Goal: Information Seeking & Learning: Learn about a topic

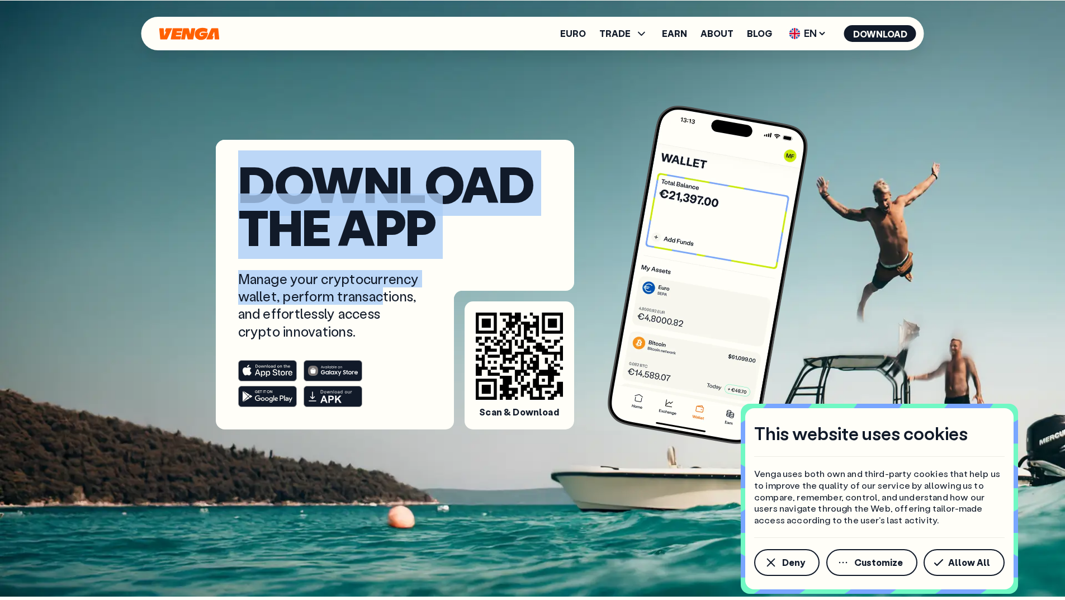
drag, startPoint x: 236, startPoint y: 286, endPoint x: 410, endPoint y: 293, distance: 174.1
click at [410, 293] on article "Download the app Manage your cryptocurrency wallet, perform transactions, and e…" at bounding box center [395, 285] width 358 height 290
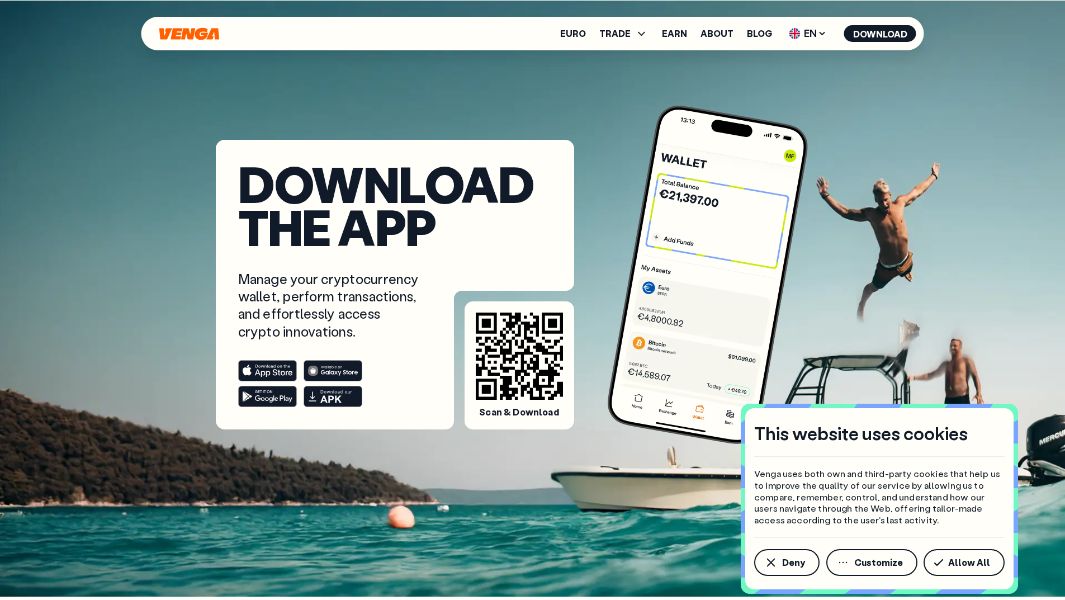
click at [376, 332] on p "Manage your cryptocurrency wallet, perform transactions, and effortlessly acces…" at bounding box center [329, 305] width 183 height 70
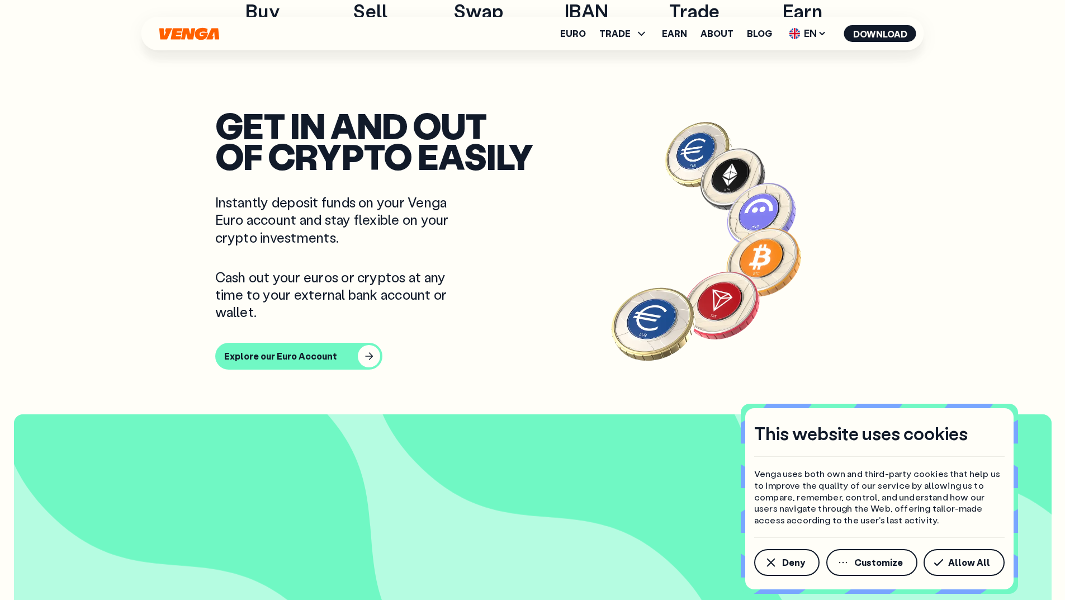
scroll to position [895, 0]
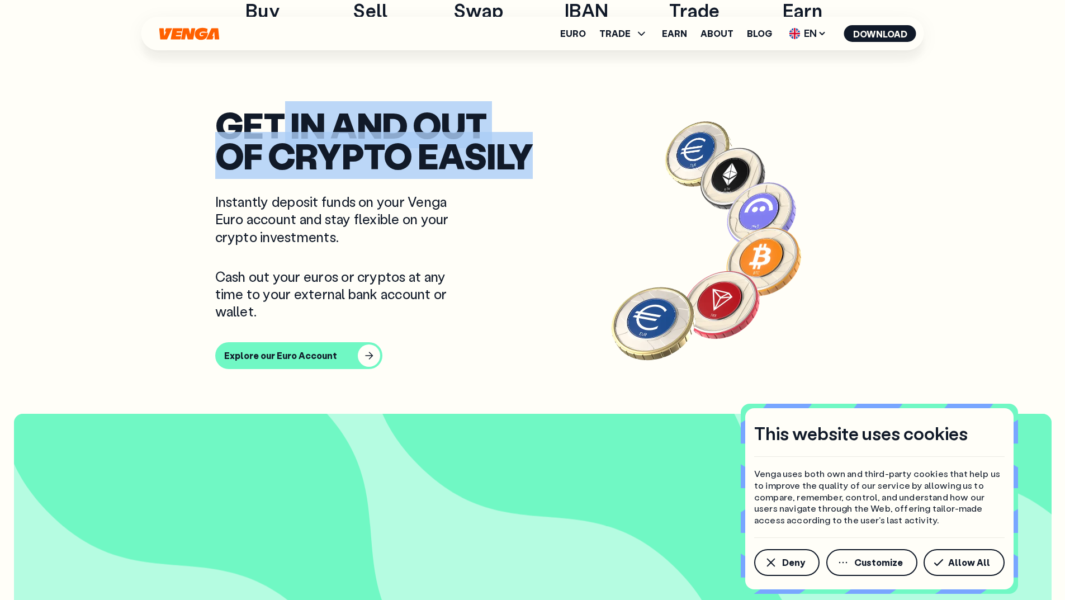
drag, startPoint x: 507, startPoint y: 157, endPoint x: 275, endPoint y: 122, distance: 235.1
click at [275, 122] on h2 "Get in and out of crypto easily" at bounding box center [383, 140] width 336 height 61
click at [461, 155] on h2 "Get in and out of crypto easily" at bounding box center [383, 140] width 336 height 61
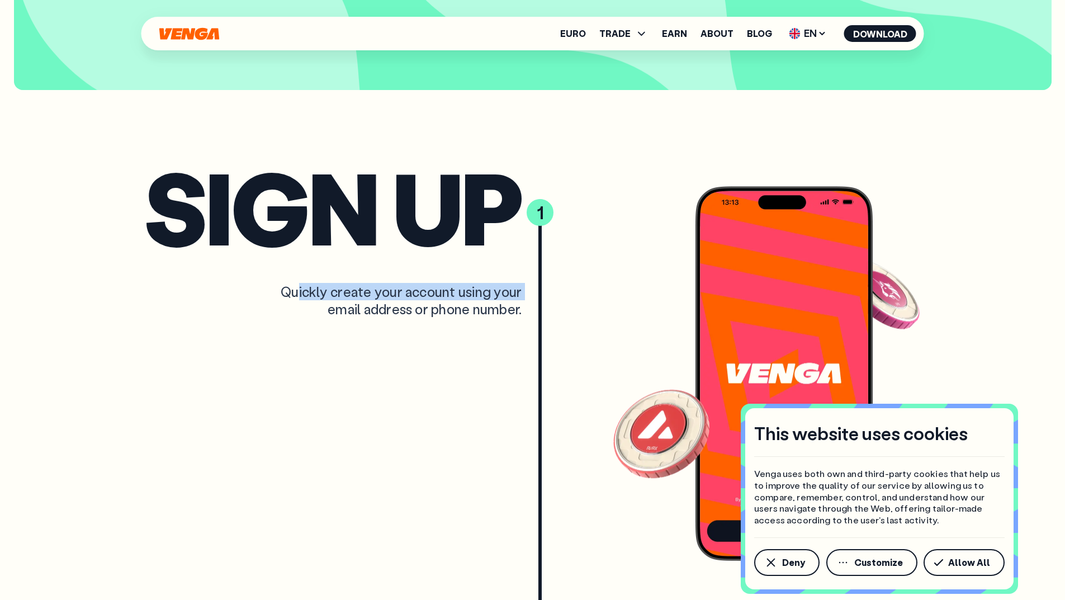
scroll to position [1790, 0]
drag, startPoint x: 291, startPoint y: 300, endPoint x: 372, endPoint y: 287, distance: 82.0
click at [372, 287] on div "Quickly create your account using your email address or phone number." at bounding box center [360, 299] width 324 height 35
click at [433, 295] on div "Quickly create your account using your email address or phone number." at bounding box center [360, 299] width 324 height 35
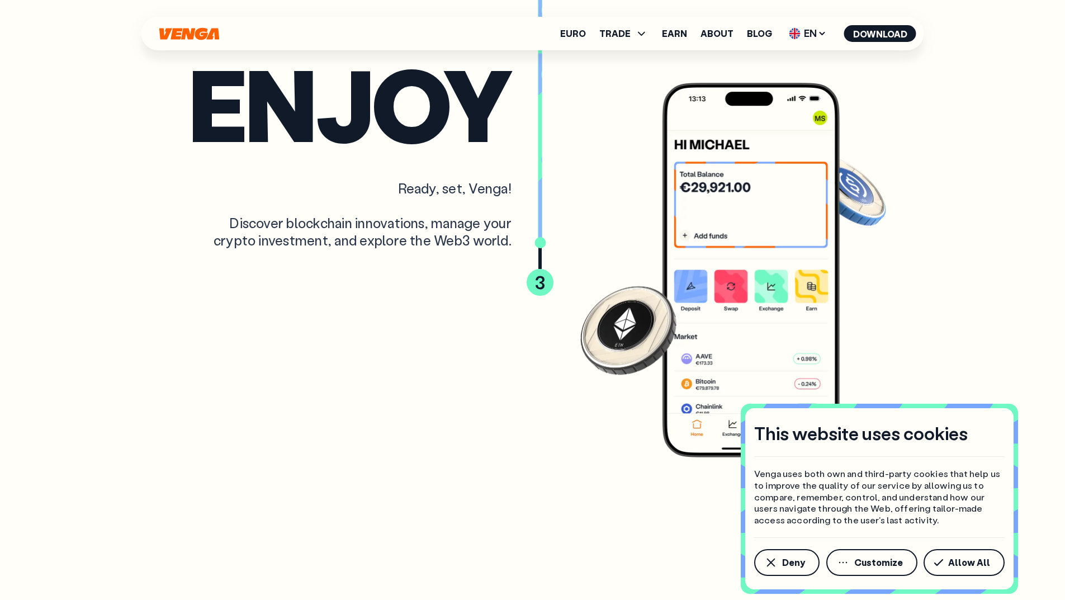
scroll to position [3579, 0]
drag, startPoint x: 225, startPoint y: 224, endPoint x: 257, endPoint y: 221, distance: 32.6
click at [257, 221] on div "Ready, set, Venga! Discover blockchain innovations, manage your crypto investme…" at bounding box center [350, 214] width 324 height 70
click at [400, 237] on div "Ready, set, Venga! Discover blockchain innovations, manage your crypto investme…" at bounding box center [350, 214] width 324 height 70
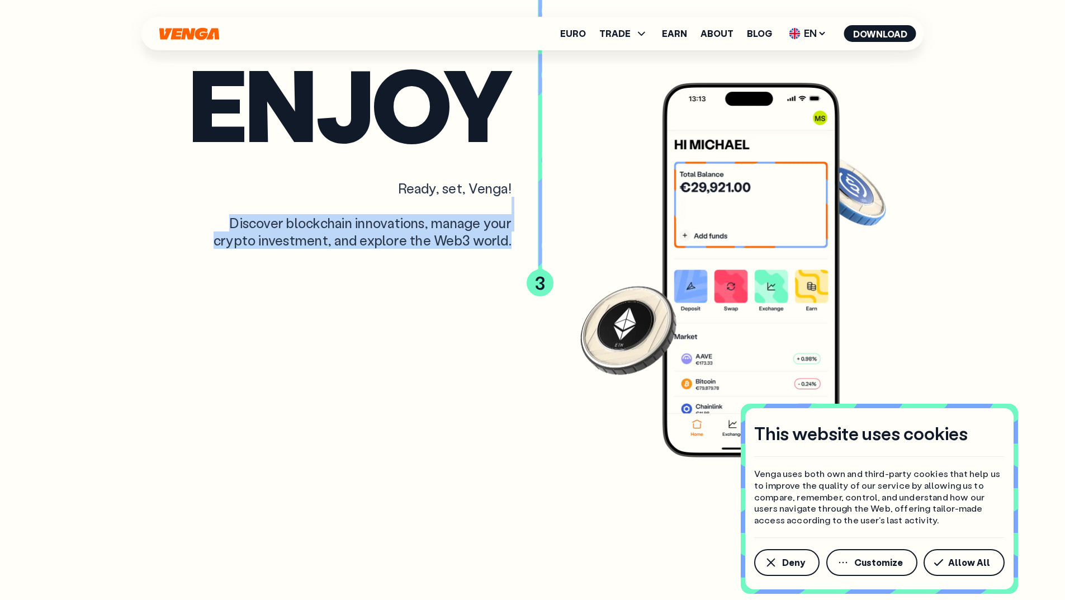
drag, startPoint x: 509, startPoint y: 238, endPoint x: 225, endPoint y: 207, distance: 285.8
click at [167, 198] on div "enjoy Ready, set, Venga! Discover blockchain innovations, manage your crypto in…" at bounding box center [533, 260] width 778 height 401
click at [310, 233] on div "Ready, set, Venga! Discover blockchain innovations, manage your crypto investme…" at bounding box center [350, 214] width 324 height 70
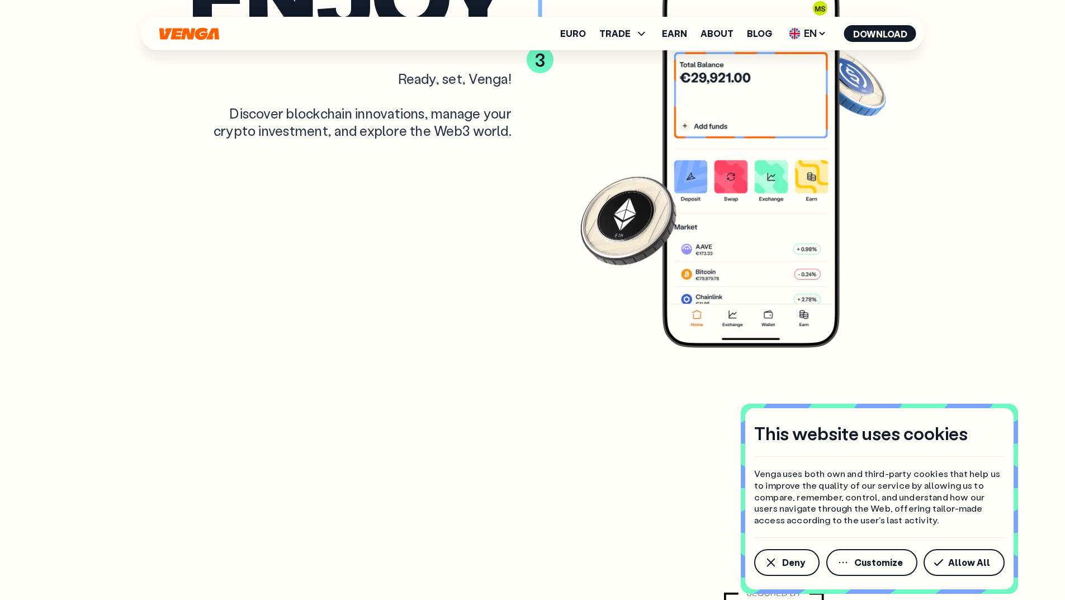
scroll to position [3803, 0]
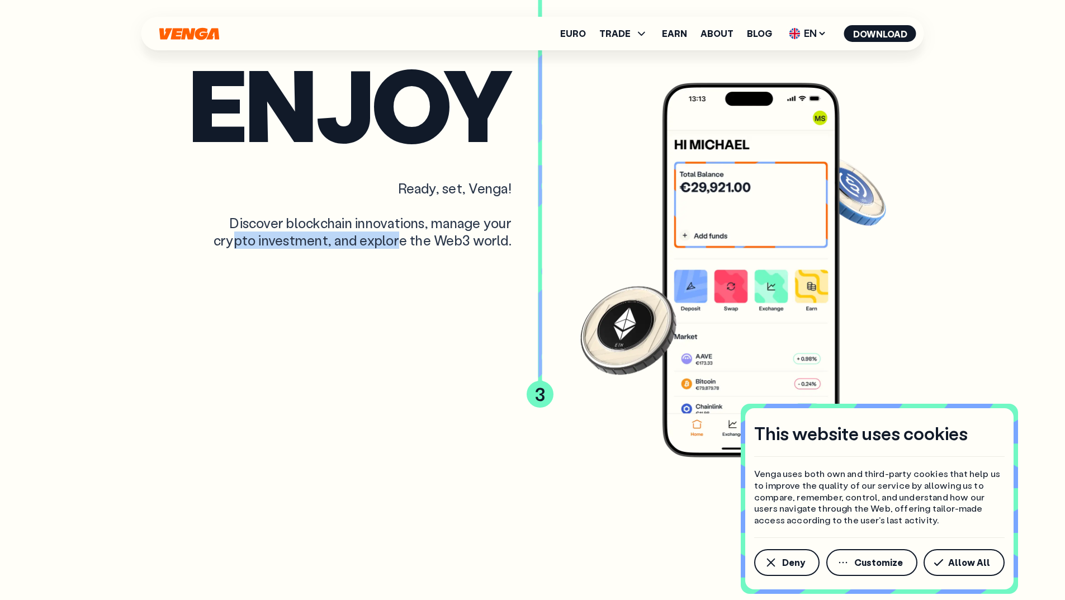
drag, startPoint x: 364, startPoint y: 229, endPoint x: 434, endPoint y: 232, distance: 69.9
click at [427, 234] on div "Ready, set, Venga! Discover blockchain innovations, manage your crypto investme…" at bounding box center [350, 214] width 324 height 70
click at [469, 252] on div "enjoy Ready, set, Venga! Discover blockchain innovations, manage your crypto in…" at bounding box center [350, 260] width 324 height 401
drag, startPoint x: 344, startPoint y: 228, endPoint x: 503, endPoint y: 239, distance: 159.2
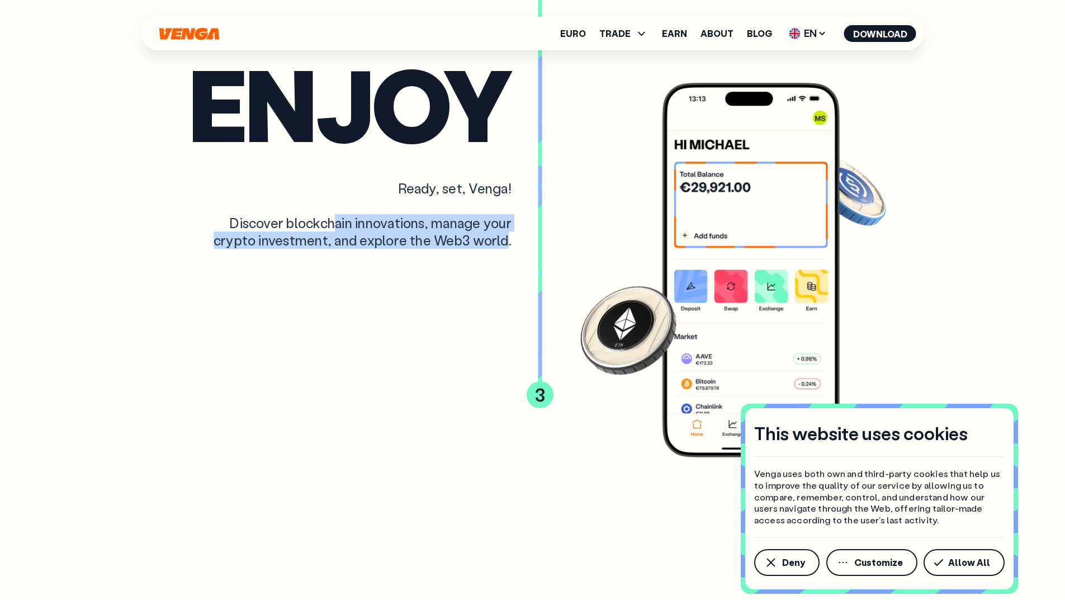
click at [503, 239] on div "Ready, set, Venga! Discover blockchain innovations, manage your crypto investme…" at bounding box center [350, 214] width 324 height 70
drag, startPoint x: 509, startPoint y: 243, endPoint x: 224, endPoint y: 232, distance: 286.0
click at [224, 232] on div "Ready, set, Venga! Discover blockchain innovations, manage your crypto investme…" at bounding box center [350, 214] width 324 height 70
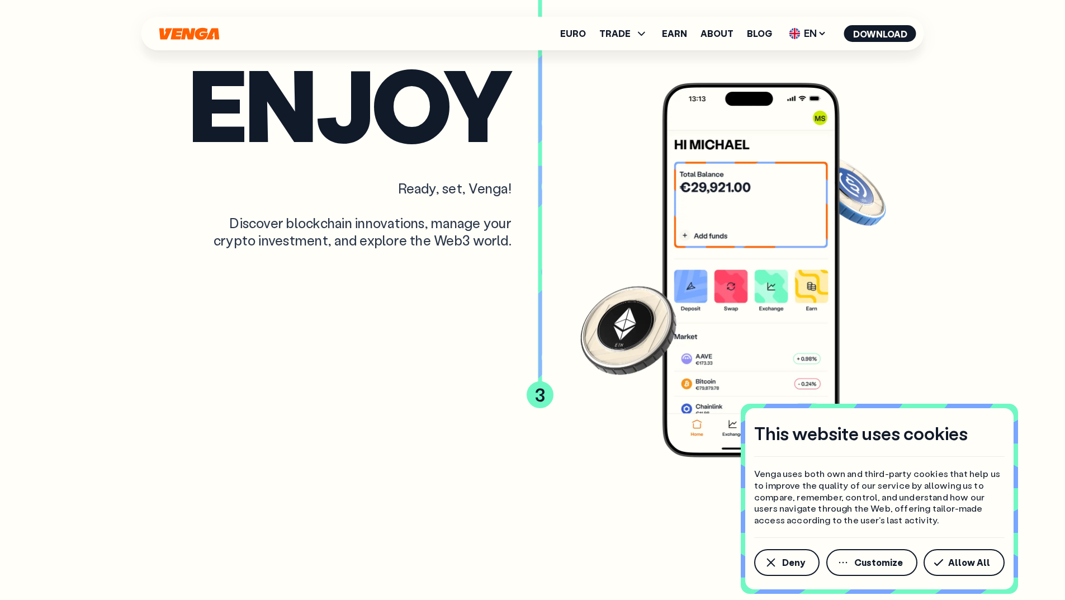
click at [233, 224] on div "Ready, set, Venga! Discover blockchain innovations, manage your crypto investme…" at bounding box center [350, 214] width 324 height 70
drag, startPoint x: 511, startPoint y: 243, endPoint x: 228, endPoint y: 214, distance: 283.9
click at [228, 214] on div "Ready, set, Venga! Discover blockchain innovations, manage your crypto investme…" at bounding box center [350, 214] width 324 height 70
click at [332, 246] on div "Ready, set, Venga! Discover blockchain innovations, manage your crypto investme…" at bounding box center [350, 214] width 324 height 70
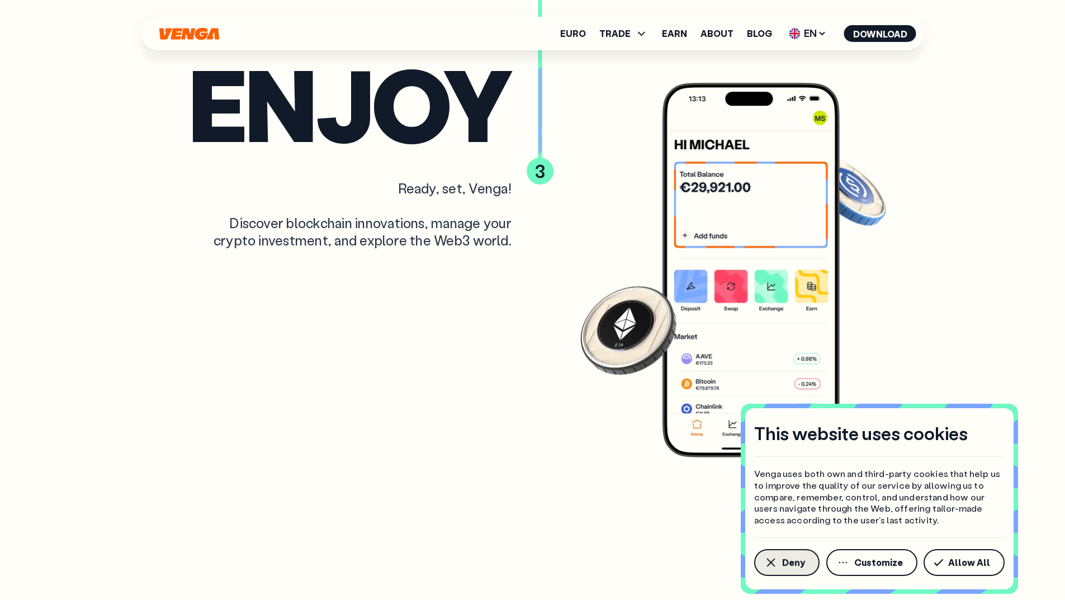
click at [795, 562] on span "Deny" at bounding box center [793, 562] width 23 height 9
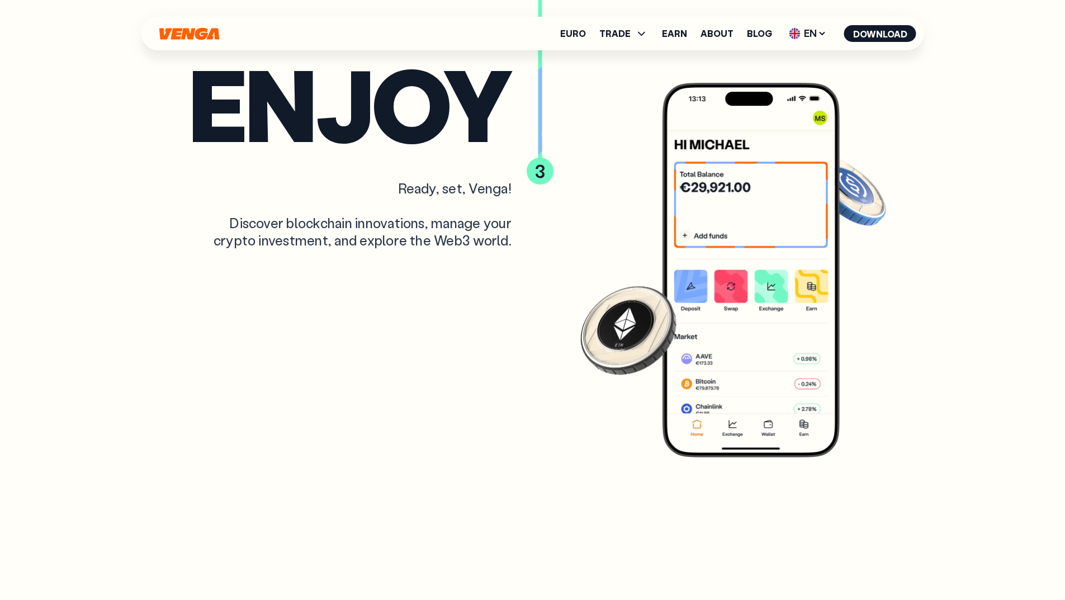
drag, startPoint x: 205, startPoint y: 234, endPoint x: 443, endPoint y: 239, distance: 238.3
click at [154, 200] on div "enjoy Ready, set, Venga! Discover blockchain innovations, manage your crypto in…" at bounding box center [533, 260] width 778 height 401
click at [443, 239] on div "Ready, set, Venga! Discover blockchain innovations, manage your crypto investme…" at bounding box center [350, 214] width 324 height 70
drag, startPoint x: 511, startPoint y: 245, endPoint x: 452, endPoint y: 258, distance: 60.8
click at [452, 258] on div "enjoy Ready, set, Venga! Discover blockchain innovations, manage your crypto in…" at bounding box center [350, 260] width 324 height 401
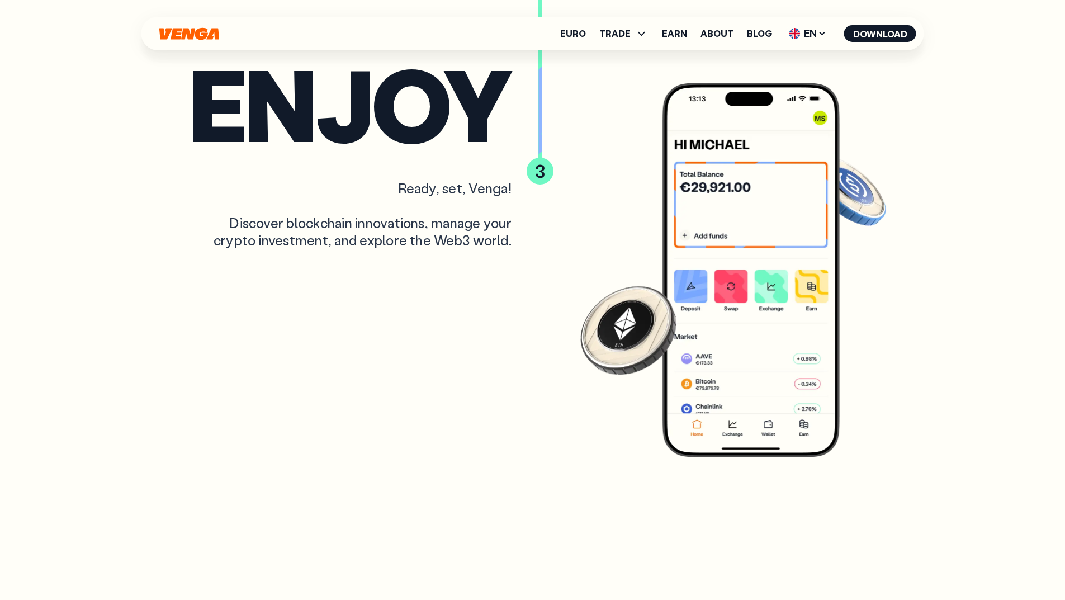
click at [223, 244] on div "Ready, set, Venga! Discover blockchain innovations, manage your crypto investme…" at bounding box center [350, 214] width 324 height 70
drag, startPoint x: 202, startPoint y: 202, endPoint x: 189, endPoint y: 210, distance: 15.8
click at [189, 210] on div "Ready, set, Venga! Discover blockchain innovations, manage your crypto investme…" at bounding box center [350, 214] width 324 height 70
click at [281, 222] on div "Ready, set, Venga! Discover blockchain innovations, manage your crypto investme…" at bounding box center [350, 214] width 324 height 70
drag, startPoint x: 503, startPoint y: 247, endPoint x: 190, endPoint y: 215, distance: 314.8
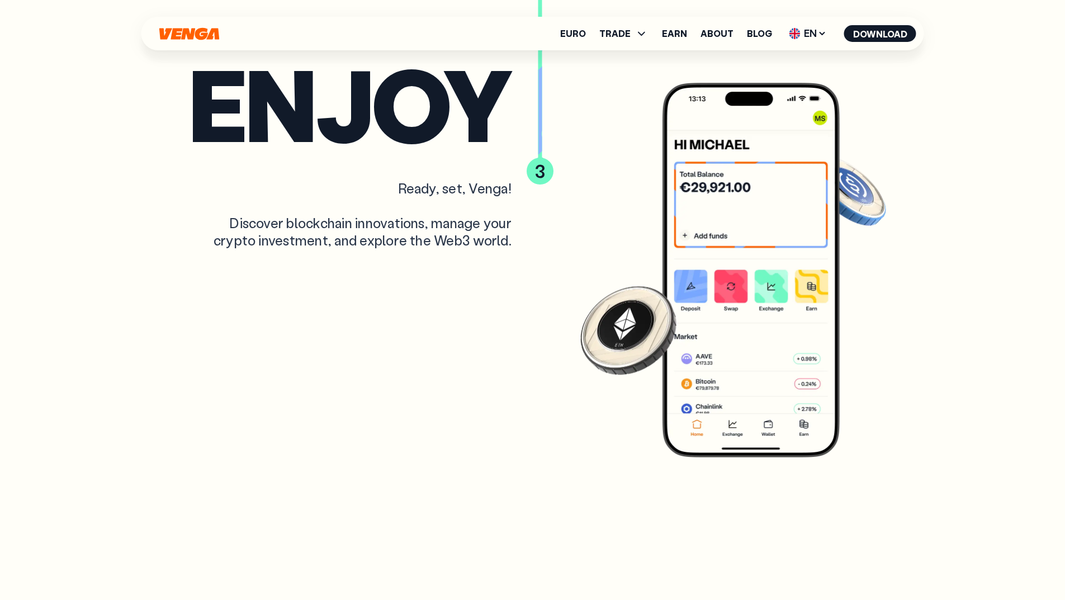
click at [176, 209] on div "enjoy Ready, set, Venga! Discover blockchain innovations, manage your crypto in…" at bounding box center [533, 260] width 778 height 401
click at [289, 238] on div "Ready, set, Venga! Discover blockchain innovations, manage your crypto investme…" at bounding box center [350, 214] width 324 height 70
drag, startPoint x: 351, startPoint y: 228, endPoint x: 257, endPoint y: 226, distance: 94.5
click at [247, 221] on div "enjoy Ready, set, Venga! Discover blockchain innovations, manage your crypto in…" at bounding box center [533, 260] width 778 height 401
click at [320, 240] on div "Ready, set, Venga! Discover blockchain innovations, manage your crypto investme…" at bounding box center [350, 214] width 324 height 70
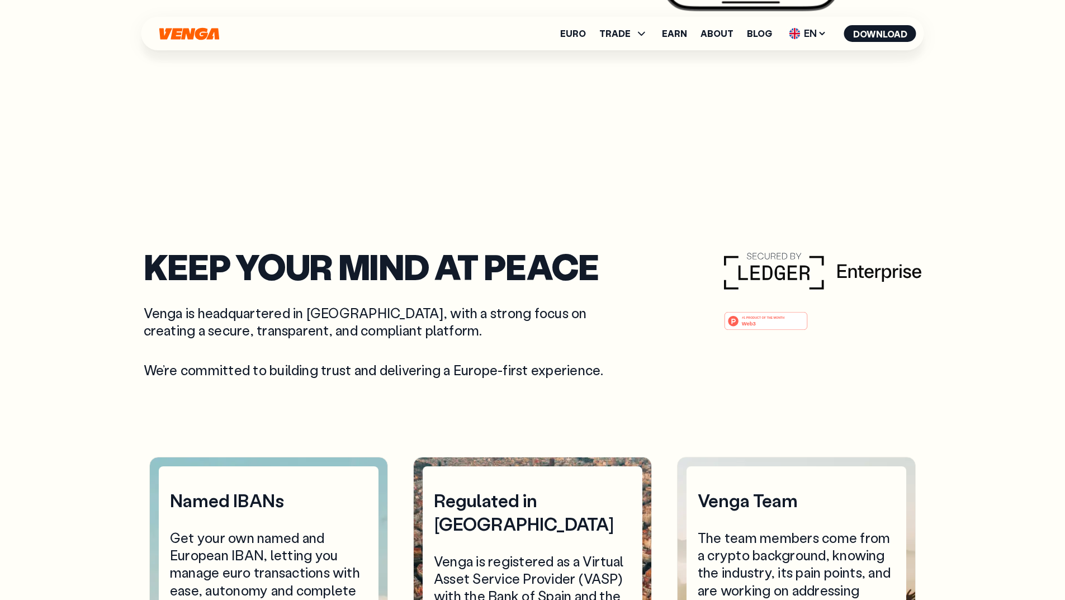
scroll to position [4138, 0]
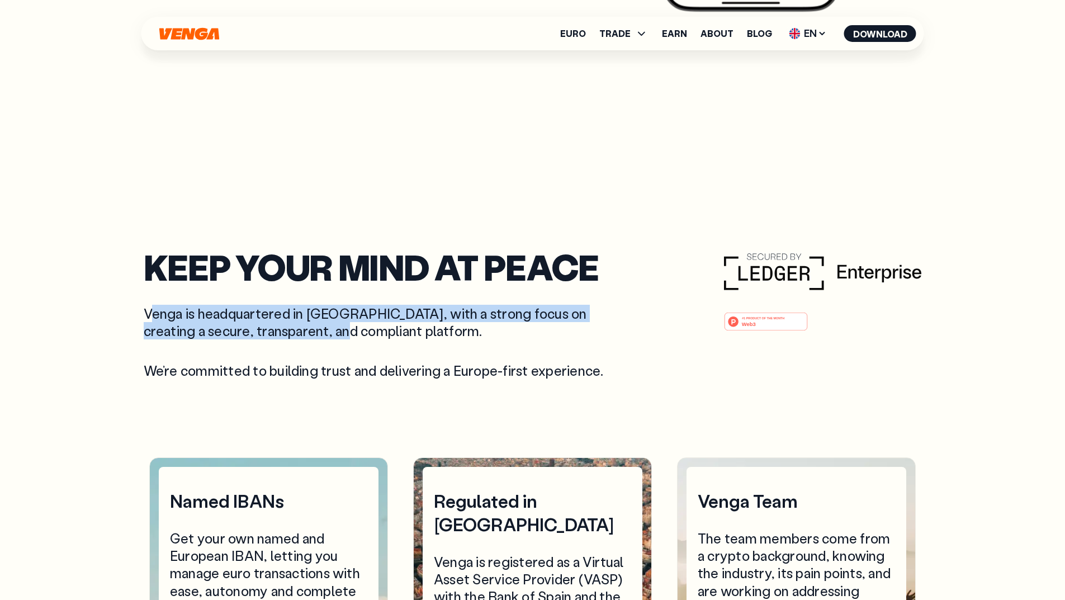
drag, startPoint x: 149, startPoint y: 319, endPoint x: 291, endPoint y: 330, distance: 141.9
click at [293, 330] on p "Venga is headquartered in Barcelona, with a strong focus on creating a secure, …" at bounding box center [378, 322] width 469 height 35
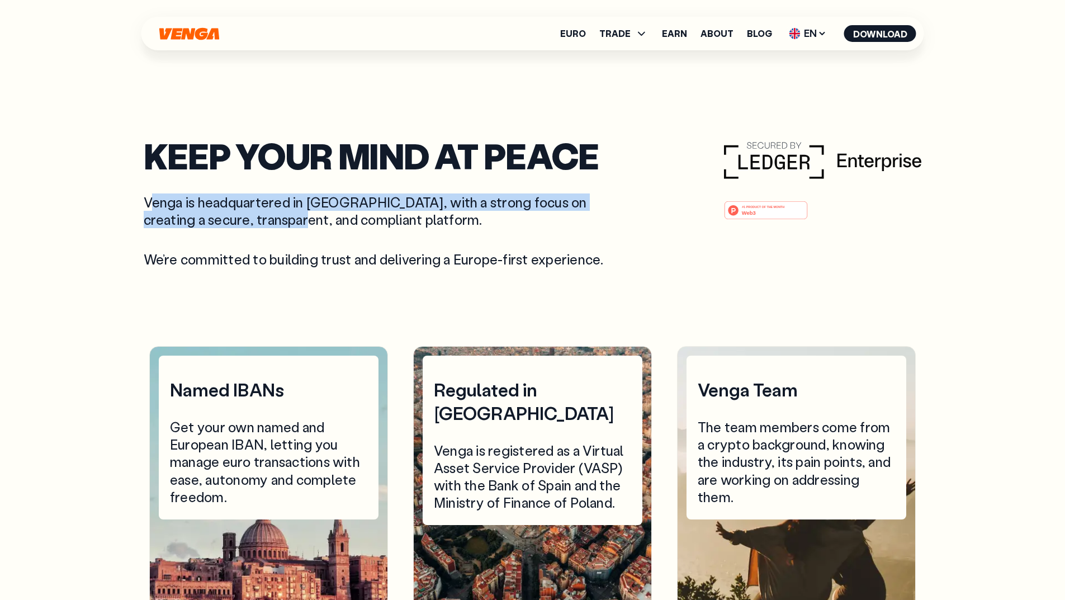
scroll to position [4250, 0]
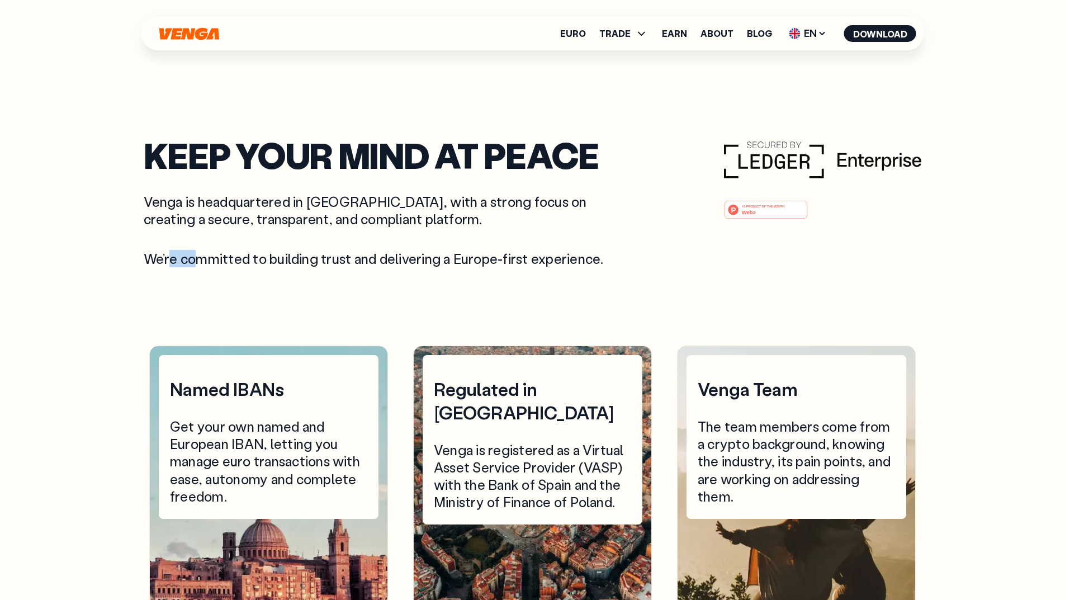
drag, startPoint x: 169, startPoint y: 263, endPoint x: 203, endPoint y: 264, distance: 34.1
click at [203, 264] on p "We’re committed to building trust and delivering a Europe-first experience." at bounding box center [378, 258] width 469 height 17
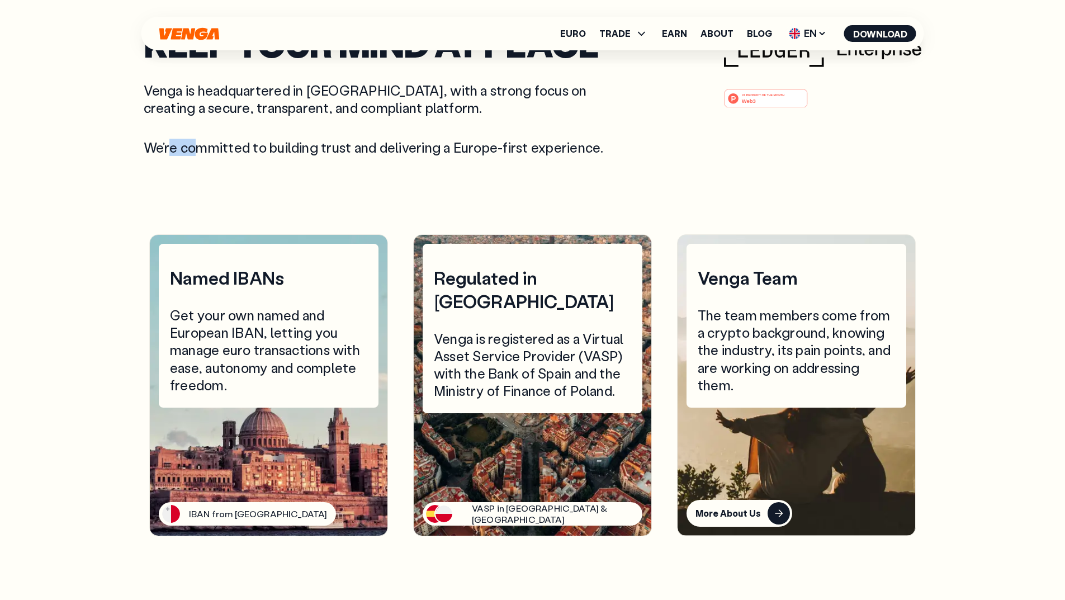
scroll to position [4362, 0]
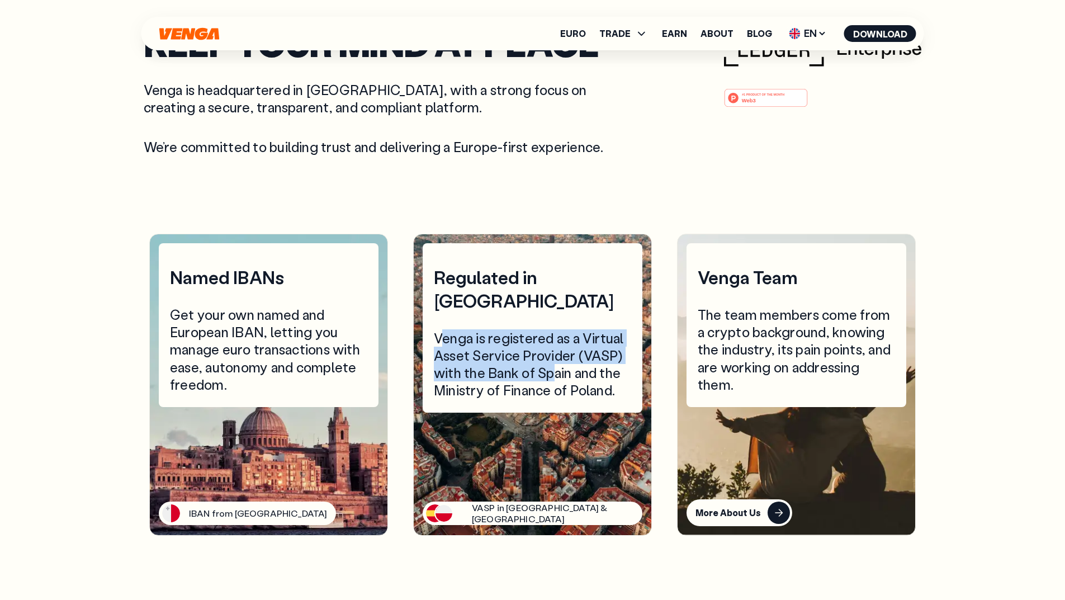
drag, startPoint x: 440, startPoint y: 314, endPoint x: 549, endPoint y: 350, distance: 114.6
click at [549, 350] on div "Venga is registered as a Virtual Asset Service Provider (VASP) with the Bank of…" at bounding box center [532, 364] width 197 height 70
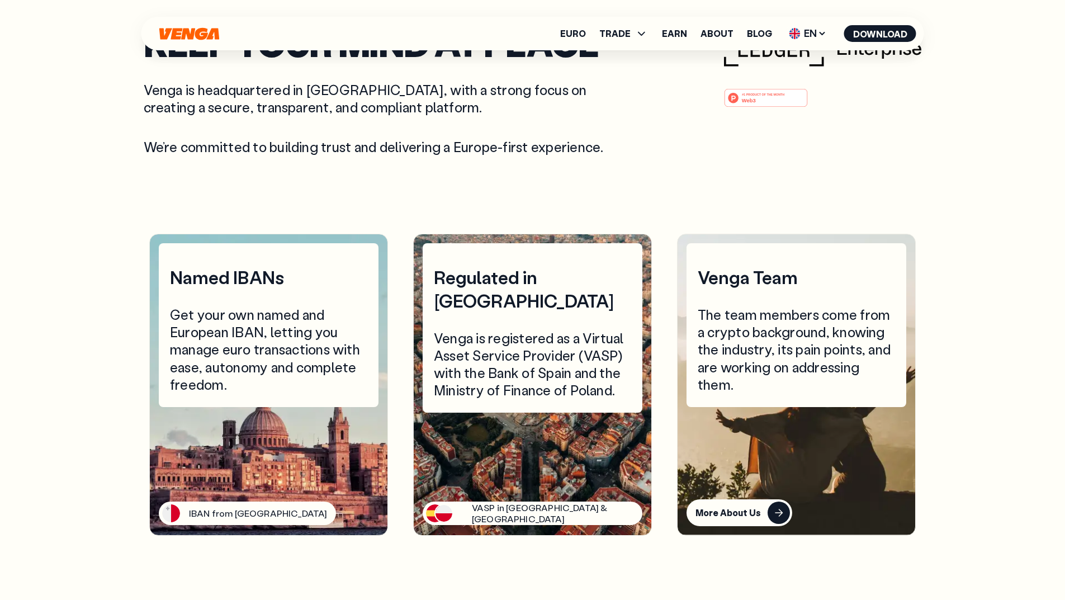
click at [593, 365] on div "Venga is registered as a Virtual Asset Service Provider (VASP) with the Bank of…" at bounding box center [532, 364] width 197 height 70
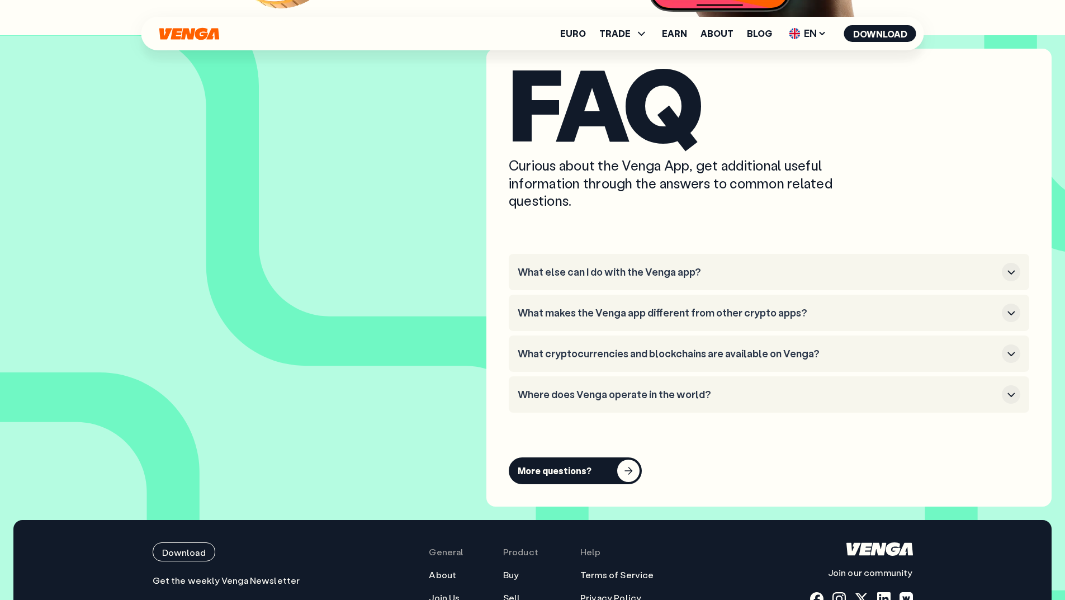
scroll to position [5369, 0]
drag, startPoint x: 511, startPoint y: 165, endPoint x: 808, endPoint y: 149, distance: 297.4
click at [808, 149] on div "FAQ Curious about the Venga App, get additional useful information through the …" at bounding box center [769, 277] width 565 height 458
click at [816, 175] on p "Curious about the Venga App, get additional useful information through the answ…" at bounding box center [679, 182] width 341 height 53
click at [817, 272] on h3 "What else can I do with the Venga app?" at bounding box center [758, 272] width 480 height 12
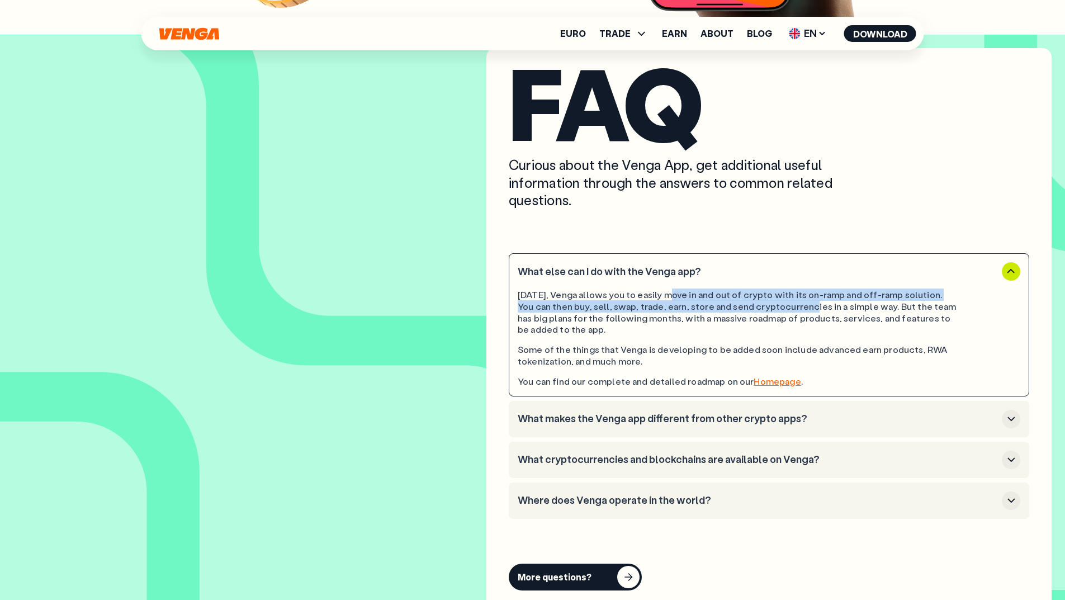
drag, startPoint x: 668, startPoint y: 296, endPoint x: 811, endPoint y: 301, distance: 143.8
click at [811, 301] on div "Today, Venga allows you to easily move in and out of crypto with its on-ramp an…" at bounding box center [738, 312] width 440 height 46
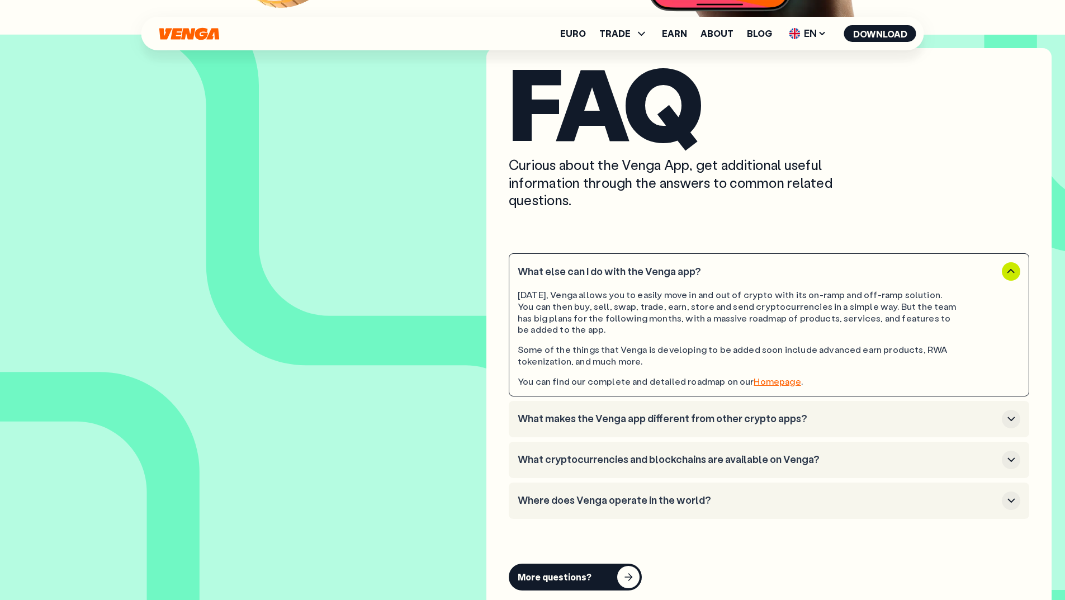
click at [823, 307] on div "Today, Venga allows you to easily move in and out of crypto with its on-ramp an…" at bounding box center [738, 312] width 440 height 46
drag, startPoint x: 723, startPoint y: 305, endPoint x: 871, endPoint y: 290, distance: 148.4
click at [871, 290] on div "Today, Venga allows you to easily move in and out of crypto with its on-ramp an…" at bounding box center [738, 312] width 440 height 46
click at [896, 314] on div "Today, Venga allows you to easily move in and out of crypto with its on-ramp an…" at bounding box center [738, 312] width 440 height 46
click at [634, 426] on button "What makes the Venga app different from other crypto apps?" at bounding box center [769, 419] width 503 height 18
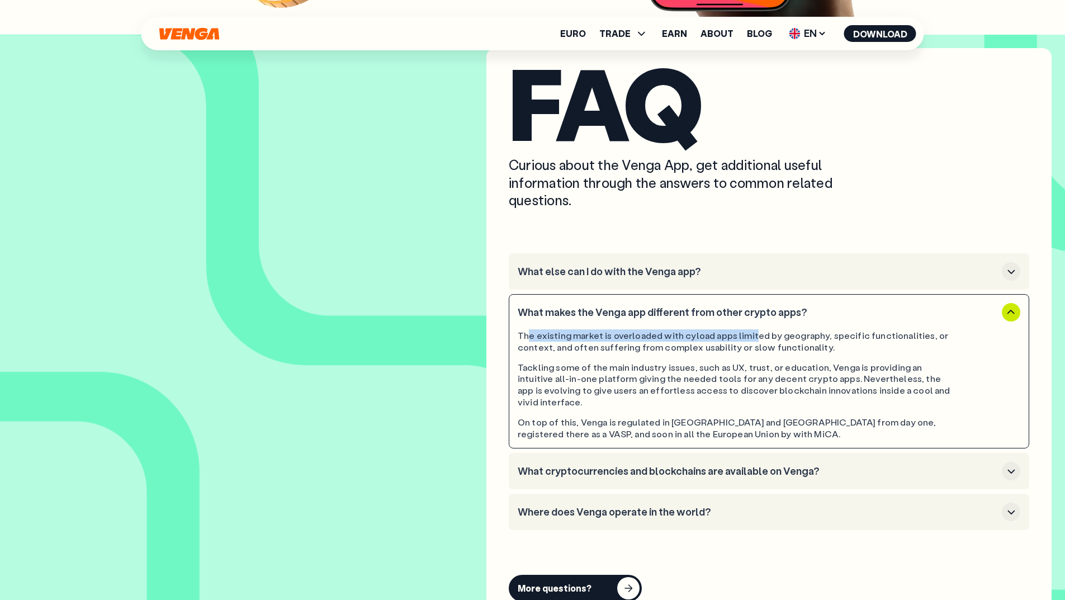
drag, startPoint x: 526, startPoint y: 338, endPoint x: 750, endPoint y: 328, distance: 223.9
click at [750, 328] on div "The existing market is overloaded with cyload apps limited by geography, specif…" at bounding box center [769, 381] width 503 height 118
click at [761, 349] on div "The existing market is overloaded with cyload apps limited by geography, specif…" at bounding box center [738, 341] width 440 height 23
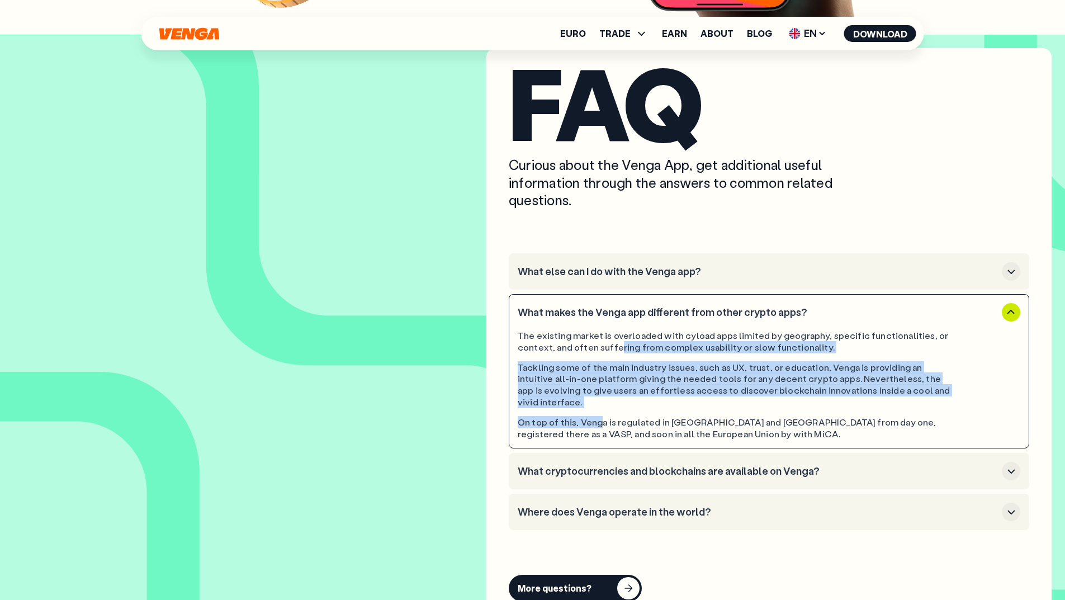
drag, startPoint x: 597, startPoint y: 414, endPoint x: 617, endPoint y: 346, distance: 70.4
click at [617, 346] on div "The existing market is overloaded with cyload apps limited by geography, specif…" at bounding box center [769, 381] width 503 height 118
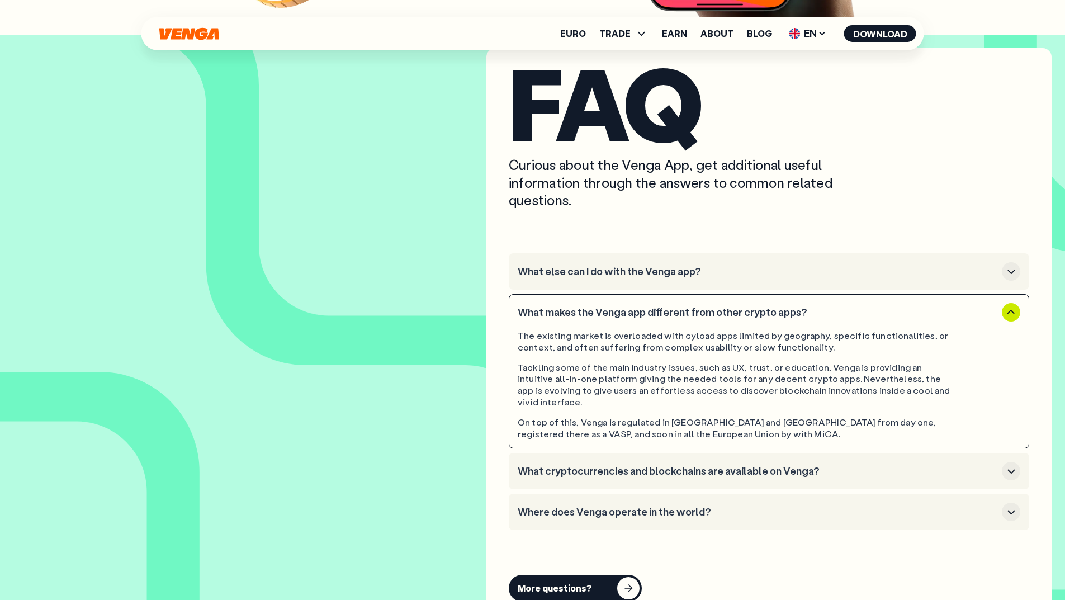
click at [700, 418] on div "On top of this, Venga is regulated in Spain and Poland from day one, registered…" at bounding box center [738, 428] width 440 height 23
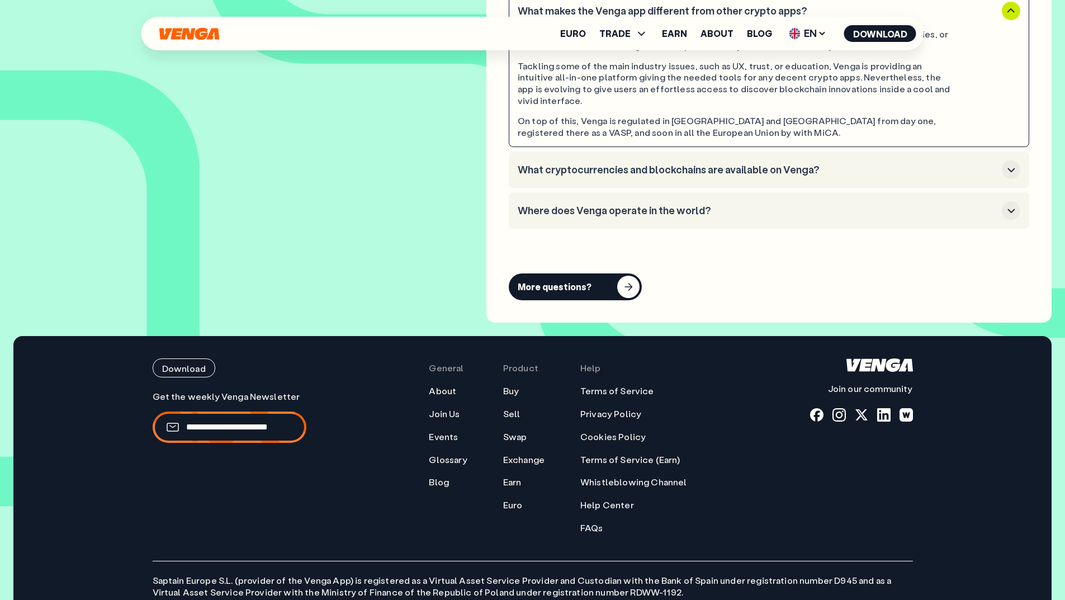
scroll to position [5704, 0]
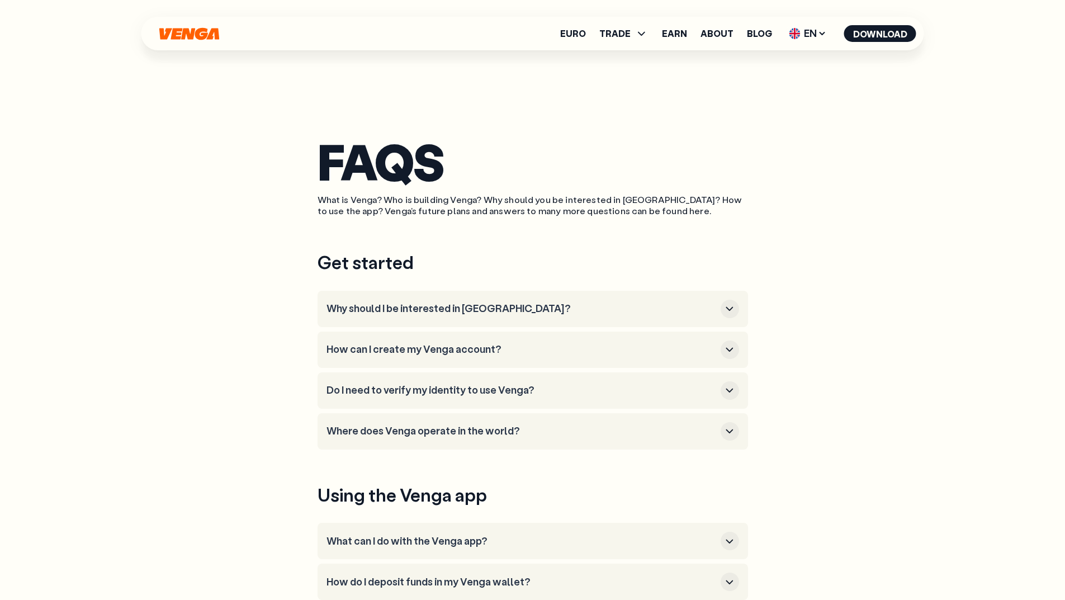
click at [574, 400] on li "Do I need to verify my identity to use Venga?" at bounding box center [533, 390] width 431 height 36
click at [641, 391] on h3 "Do I need to verify my identity to use Venga?" at bounding box center [522, 390] width 390 height 12
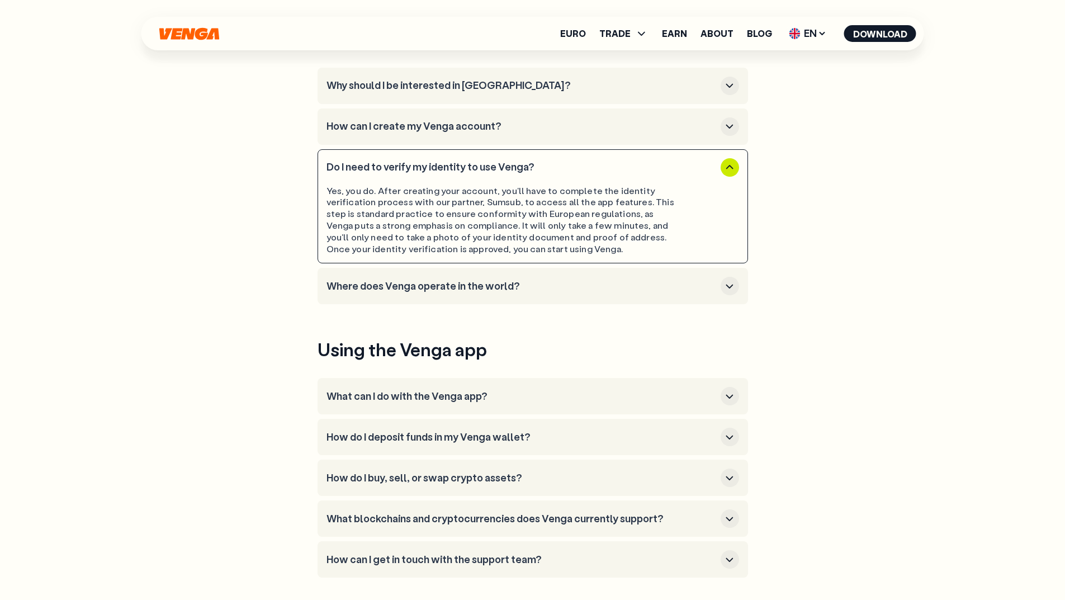
scroll to position [224, 0]
drag, startPoint x: 553, startPoint y: 189, endPoint x: 448, endPoint y: 199, distance: 105.1
click at [448, 199] on div "Yes, you do. After creating your account, you'll have to complete the identity …" at bounding box center [502, 220] width 350 height 70
click at [509, 208] on div "Yes, you do. After creating your account, you'll have to complete the identity …" at bounding box center [502, 220] width 350 height 70
drag, startPoint x: 373, startPoint y: 212, endPoint x: 645, endPoint y: 247, distance: 274.0
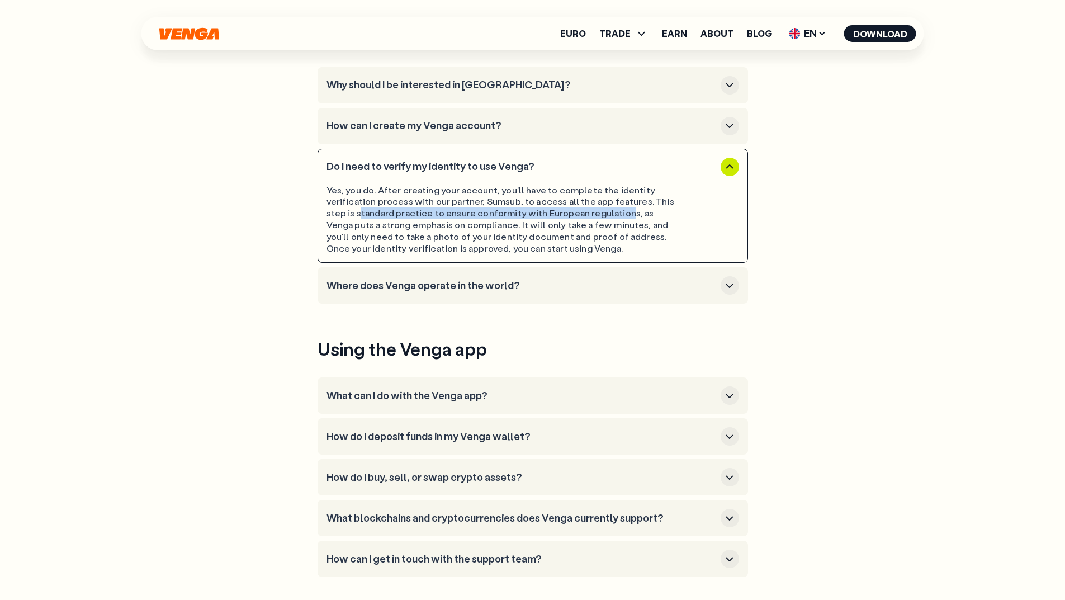
click at [644, 208] on div "Yes, you do. After creating your account, you'll have to complete the identity …" at bounding box center [502, 220] width 350 height 70
click at [641, 251] on div "Yes, you do. After creating your account, you'll have to complete the identity …" at bounding box center [502, 220] width 350 height 70
drag, startPoint x: 367, startPoint y: 225, endPoint x: 573, endPoint y: 221, distance: 205.8
click at [573, 221] on div "Yes, you do. After creating your account, you'll have to complete the identity …" at bounding box center [502, 220] width 350 height 70
drag, startPoint x: 591, startPoint y: 223, endPoint x: 342, endPoint y: 229, distance: 248.9
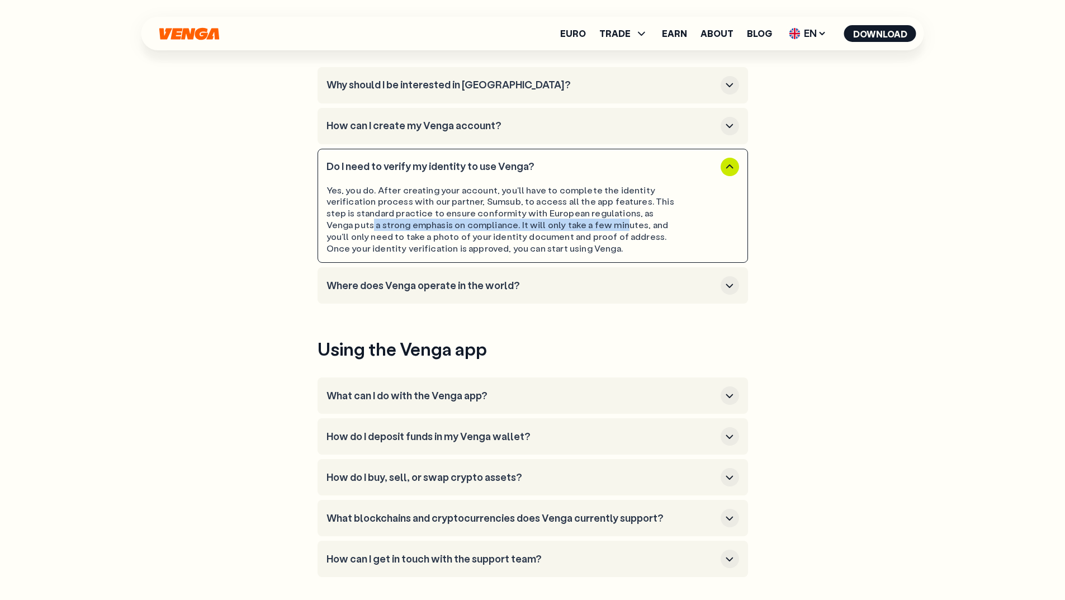
click at [342, 229] on div "Yes, you do. After creating your account, you'll have to complete the identity …" at bounding box center [502, 220] width 350 height 70
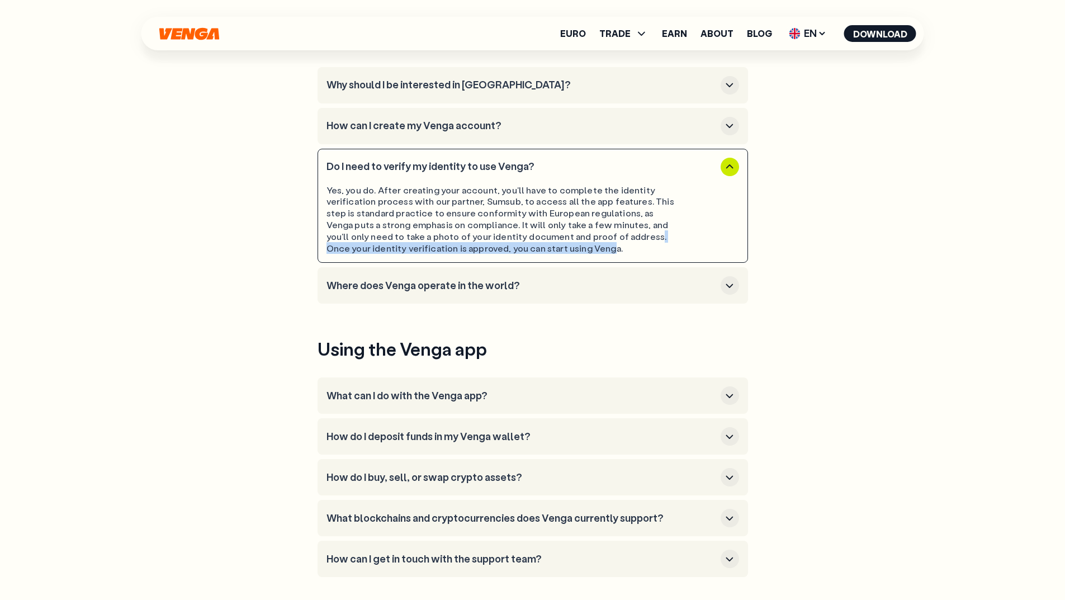
drag, startPoint x: 606, startPoint y: 237, endPoint x: 560, endPoint y: 253, distance: 48.1
click at [560, 253] on div "Yes, you do. After creating your account, you'll have to complete the identity …" at bounding box center [502, 220] width 350 height 70
click at [535, 197] on div "Yes, you do. After creating your account, you'll have to complete the identity …" at bounding box center [502, 220] width 350 height 70
click at [727, 442] on icon "button" at bounding box center [729, 436] width 13 height 13
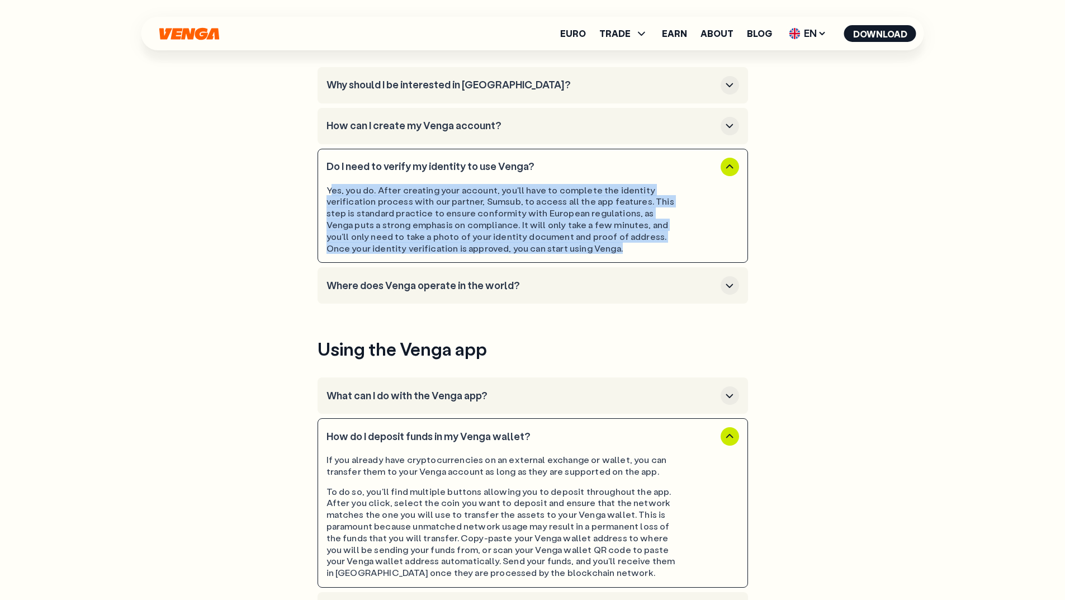
drag, startPoint x: 575, startPoint y: 243, endPoint x: 332, endPoint y: 184, distance: 250.8
click at [332, 185] on div "Yes, you do. After creating your account, you'll have to complete the identity …" at bounding box center [502, 220] width 350 height 70
click at [442, 210] on div "Yes, you do. After creating your account, you'll have to complete the identity …" at bounding box center [502, 220] width 350 height 70
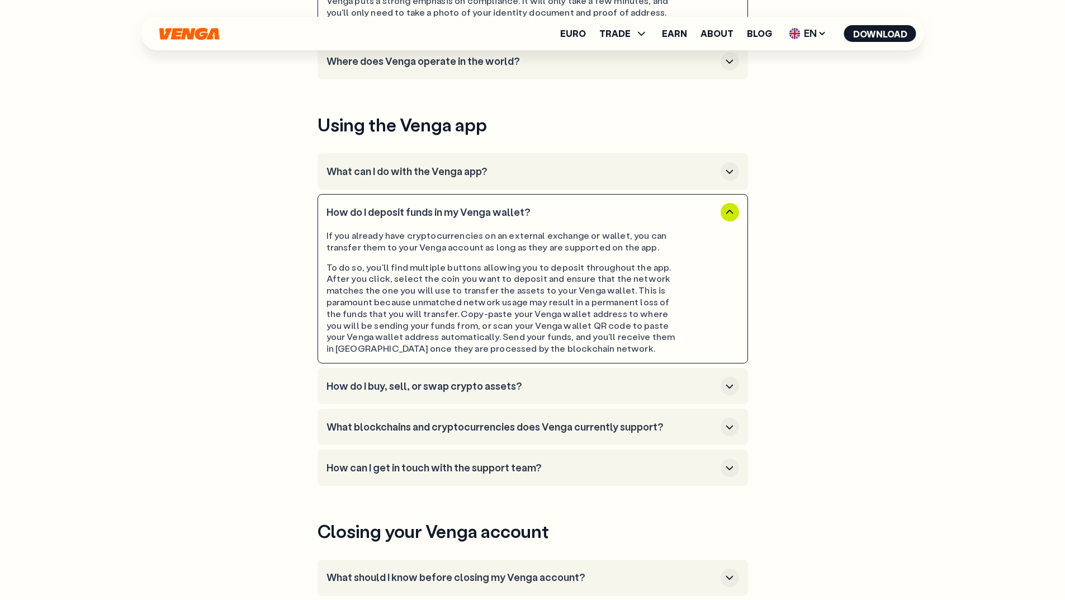
scroll to position [447, 0]
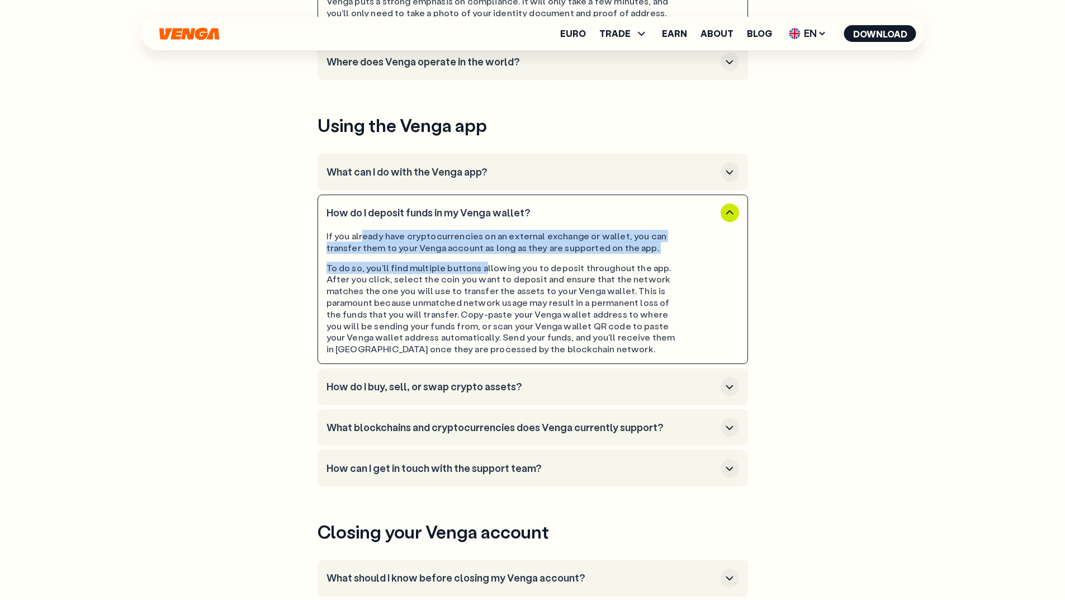
drag, startPoint x: 484, startPoint y: 248, endPoint x: 493, endPoint y: 257, distance: 12.7
click at [489, 257] on div "If you already have cryptocurrencies on an external exchange or wallet, you can…" at bounding box center [533, 288] width 413 height 133
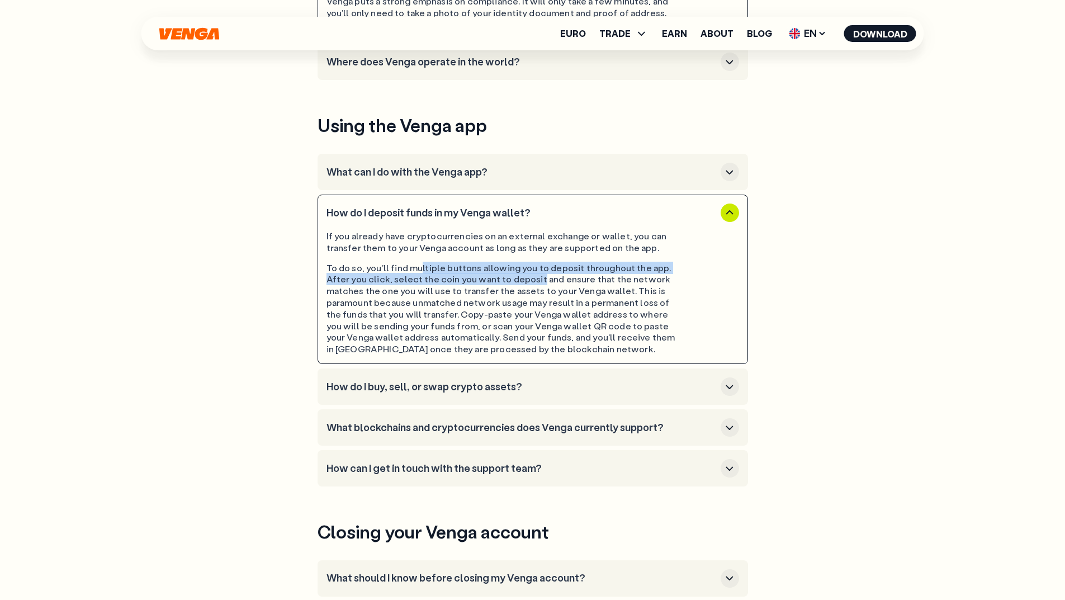
drag, startPoint x: 534, startPoint y: 277, endPoint x: 418, endPoint y: 266, distance: 116.3
click at [418, 266] on div "To do so, you'll find multiple buttons allowing you to deposit throughout the a…" at bounding box center [502, 308] width 350 height 93
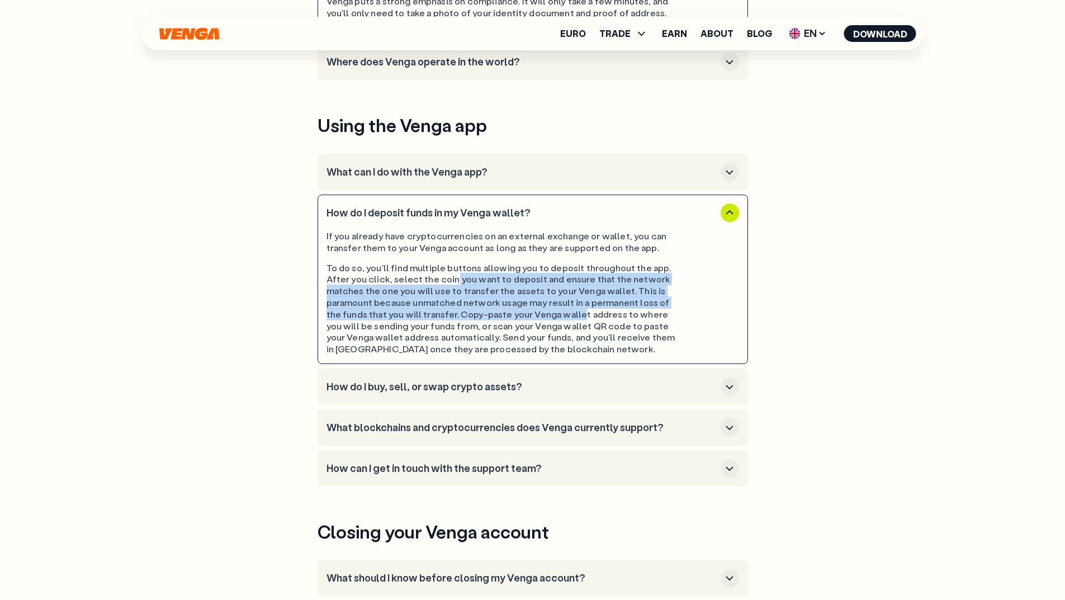
drag, startPoint x: 563, startPoint y: 317, endPoint x: 486, endPoint y: 325, distance: 77.1
click at [450, 276] on div "To do so, you'll find multiple buttons allowing you to deposit throughout the a…" at bounding box center [502, 308] width 350 height 93
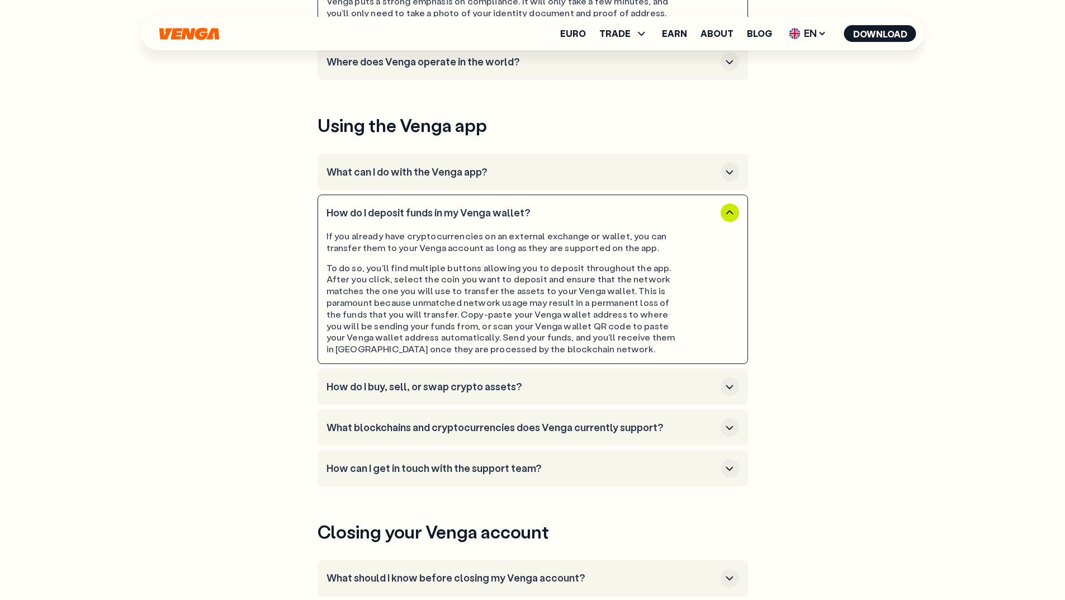
click at [582, 318] on div "To do so, you'll find multiple buttons allowing you to deposit throughout the a…" at bounding box center [502, 308] width 350 height 93
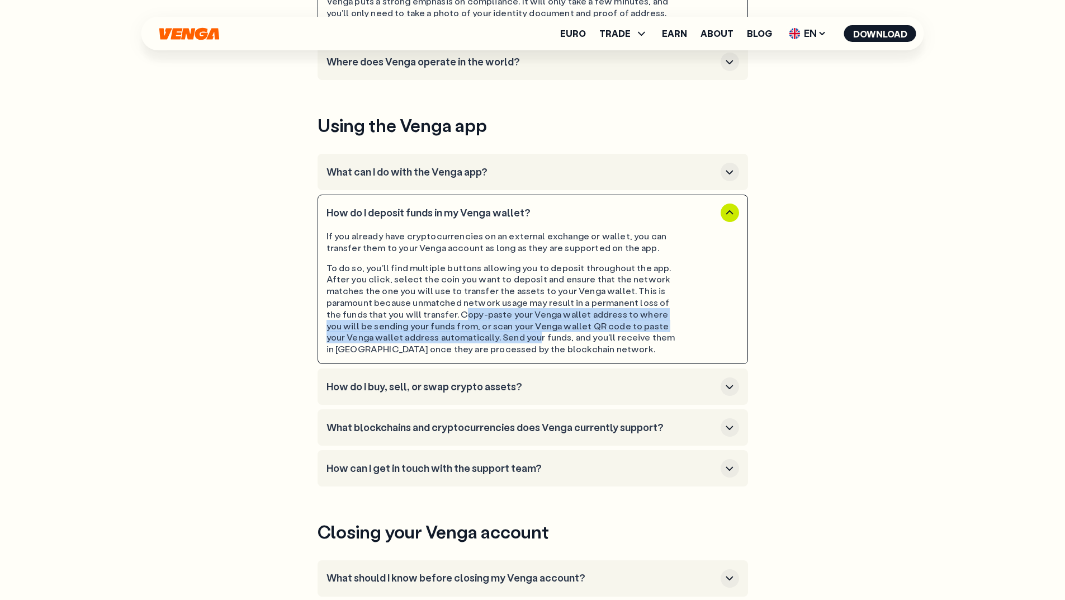
drag, startPoint x: 445, startPoint y: 313, endPoint x: 488, endPoint y: 337, distance: 49.1
click at [488, 337] on div "To do so, you'll find multiple buttons allowing you to deposit throughout the a…" at bounding box center [502, 308] width 350 height 93
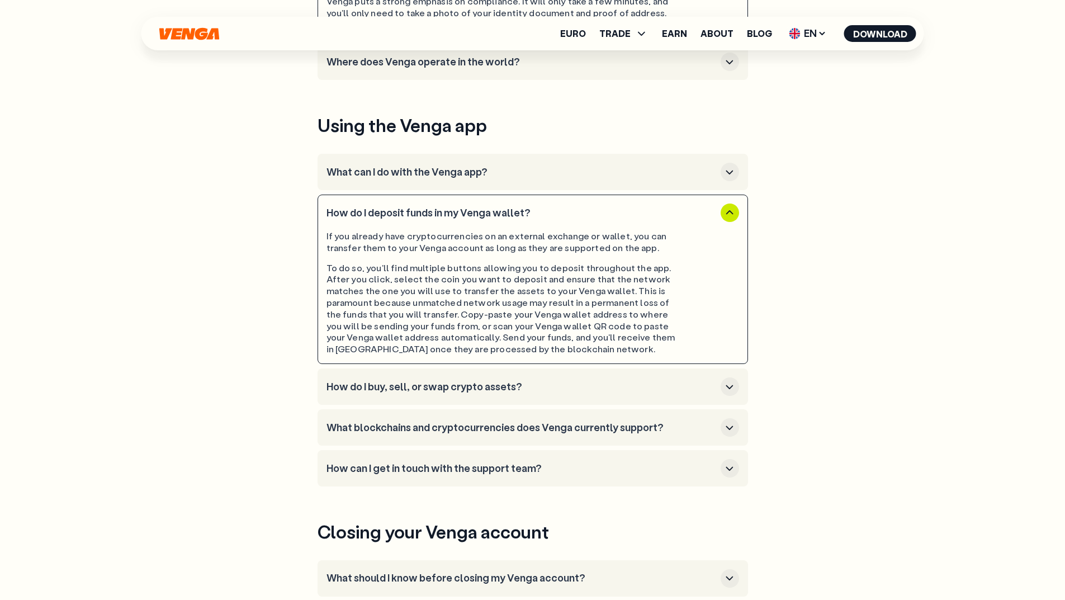
click at [572, 342] on div "To do so, you'll find multiple buttons allowing you to deposit throughout the a…" at bounding box center [502, 308] width 350 height 93
click at [485, 388] on h3 "How do I buy, sell, or swap crypto assets?" at bounding box center [522, 387] width 390 height 12
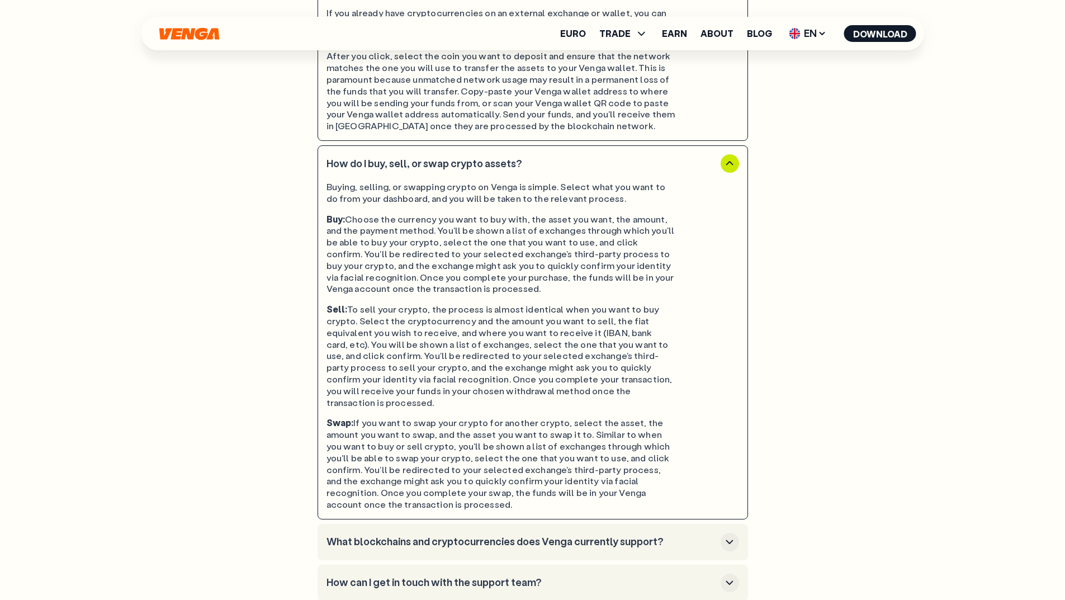
scroll to position [671, 0]
drag, startPoint x: 351, startPoint y: 215, endPoint x: 409, endPoint y: 221, distance: 59.0
click at [409, 221] on div "Buy: Choose the currency you want to buy with, the asset you want, the amount, …" at bounding box center [502, 254] width 350 height 82
click at [498, 266] on div "Buy: Choose the currency you want to buy with, the asset you want, the amount, …" at bounding box center [502, 254] width 350 height 82
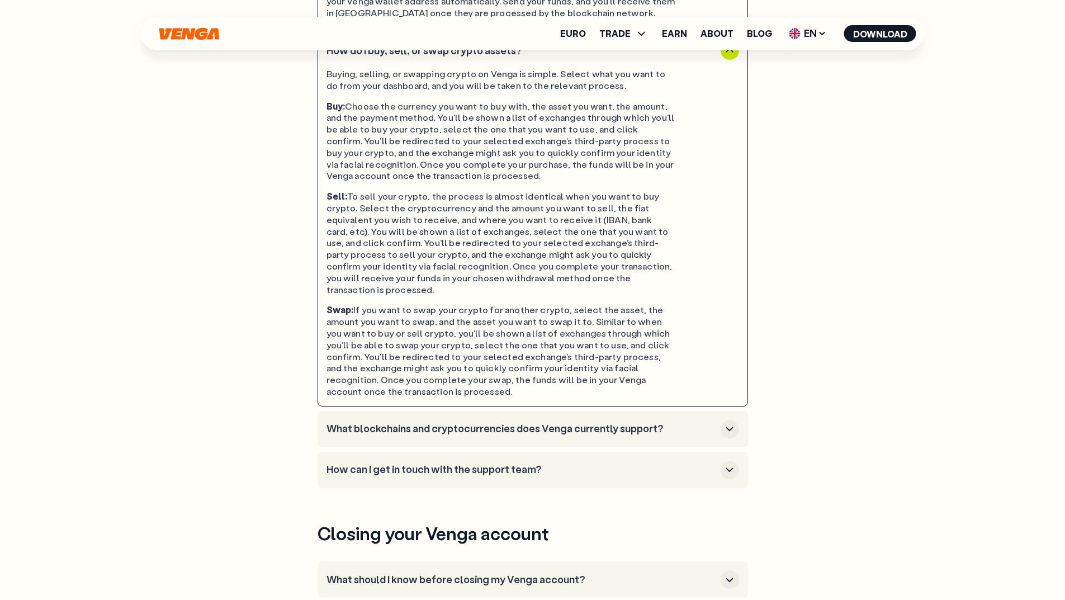
scroll to position [783, 0]
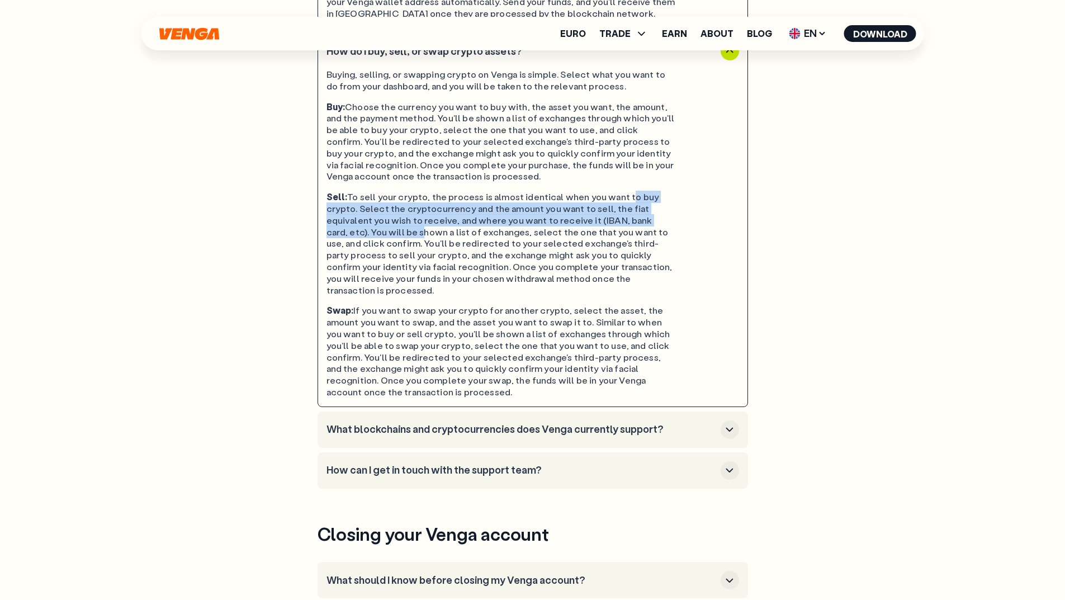
drag, startPoint x: 621, startPoint y: 199, endPoint x: 394, endPoint y: 237, distance: 229.8
click at [394, 237] on div "Sell: To sell your crypto, the process is almost identical when you want to buy…" at bounding box center [502, 243] width 350 height 105
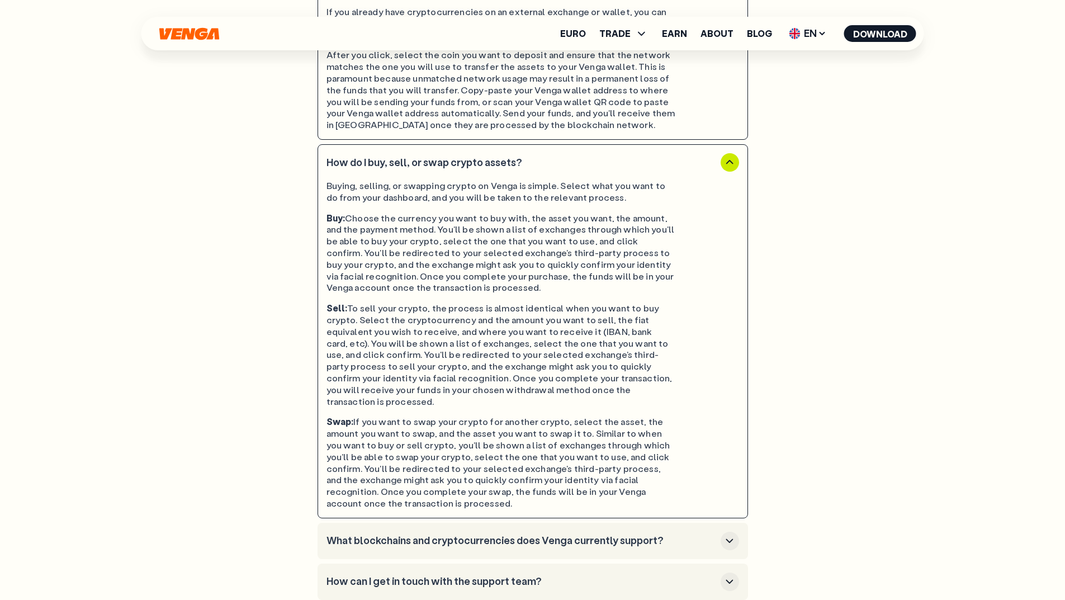
scroll to position [671, 0]
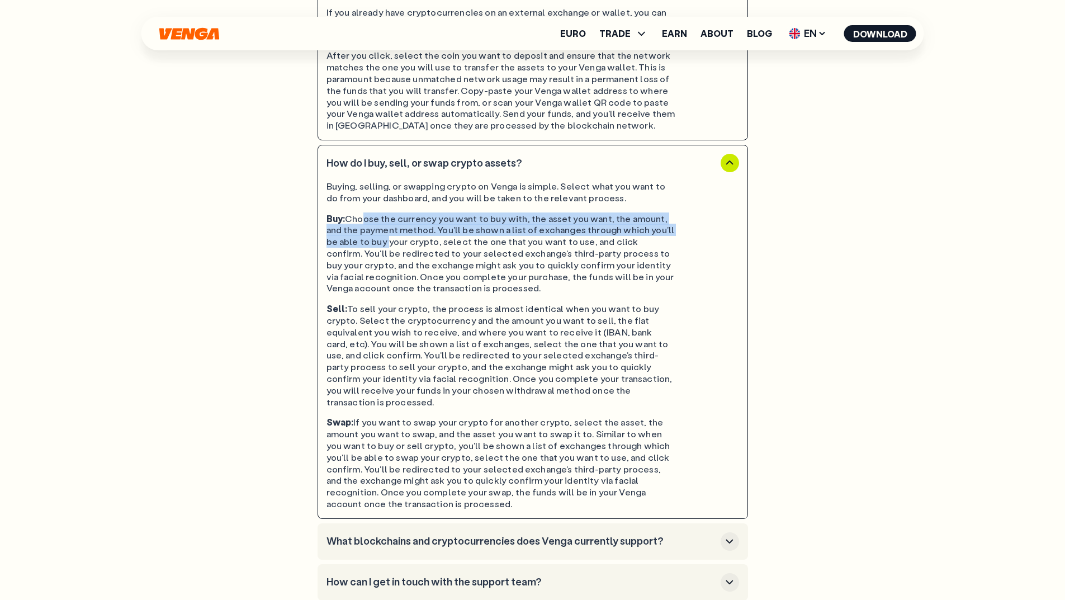
drag, startPoint x: 360, startPoint y: 214, endPoint x: 417, endPoint y: 240, distance: 62.1
click at [376, 237] on div "Buy: Choose the currency you want to buy with, the asset you want, the amount, …" at bounding box center [502, 254] width 350 height 82
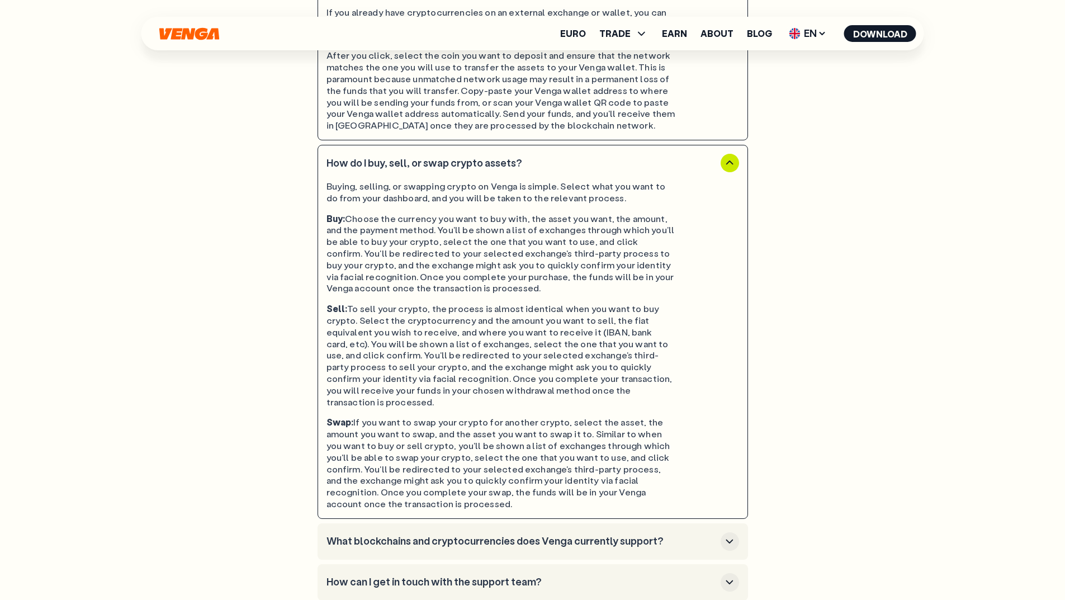
click at [458, 248] on div "Buy: Choose the currency you want to buy with, the asset you want, the amount, …" at bounding box center [502, 254] width 350 height 82
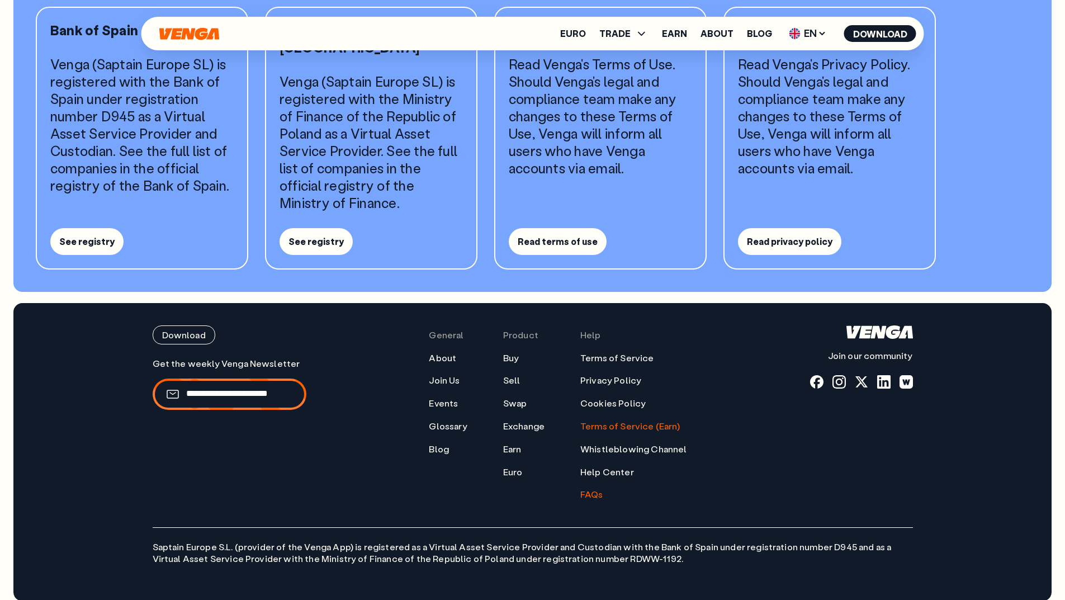
scroll to position [1678, 0]
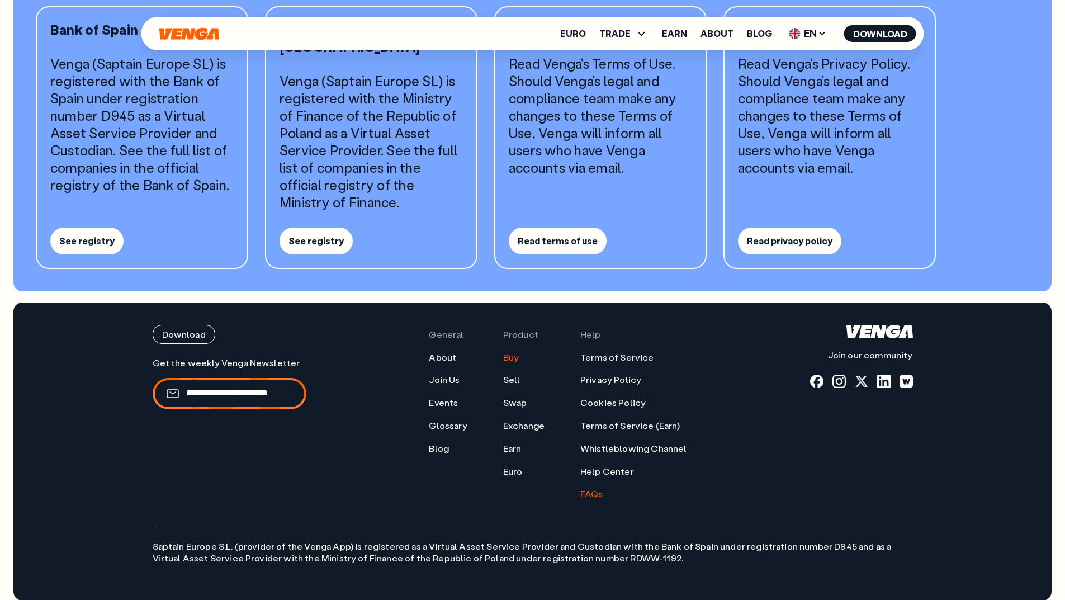
click at [512, 352] on link "Buy" at bounding box center [511, 358] width 16 height 12
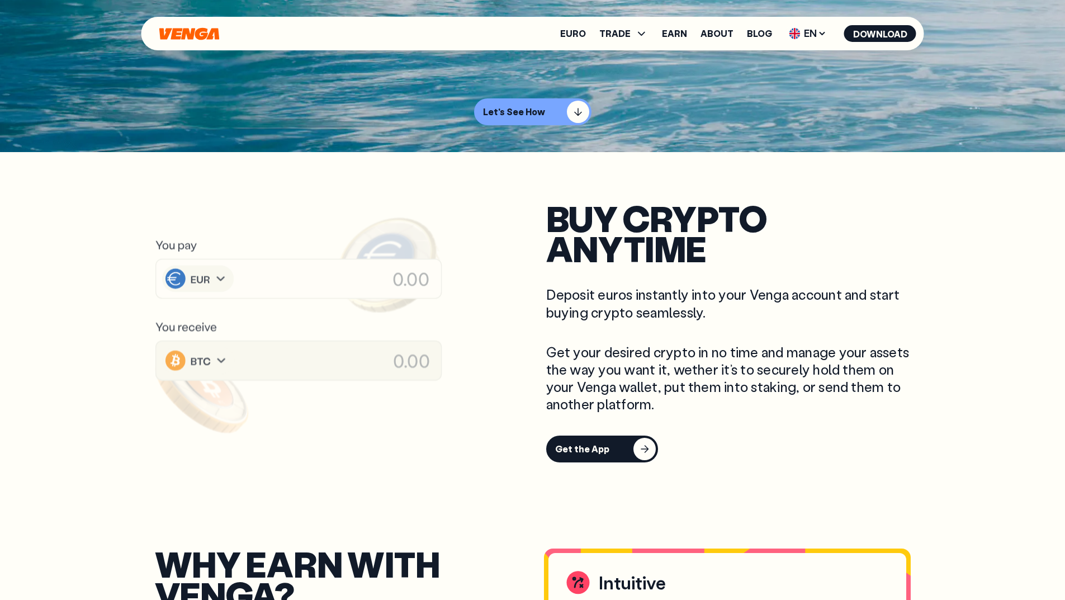
scroll to position [447, 0]
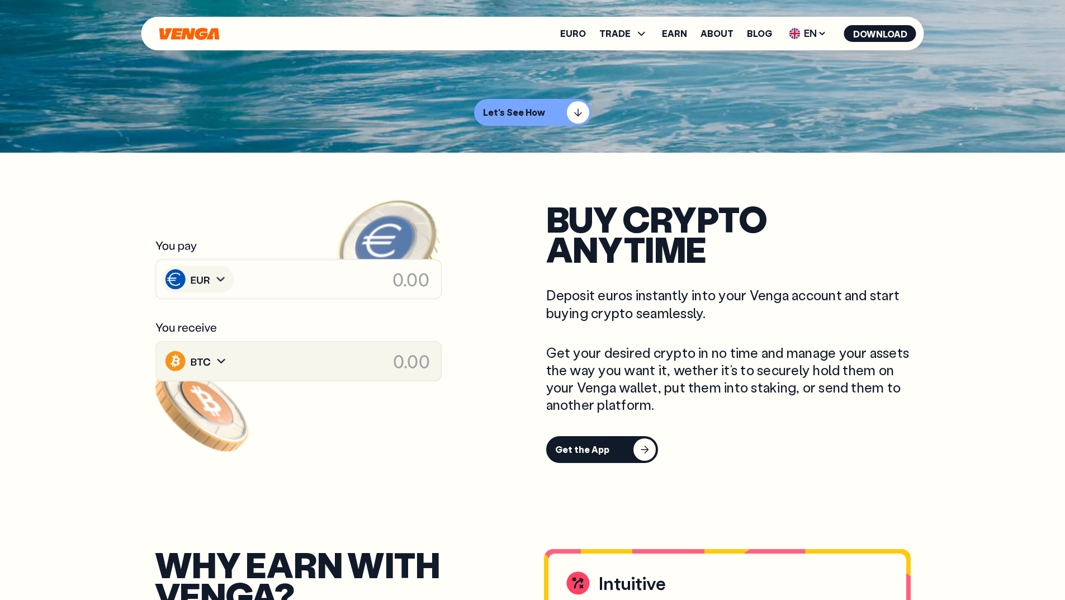
click at [324, 280] on icon at bounding box center [298, 279] width 289 height 42
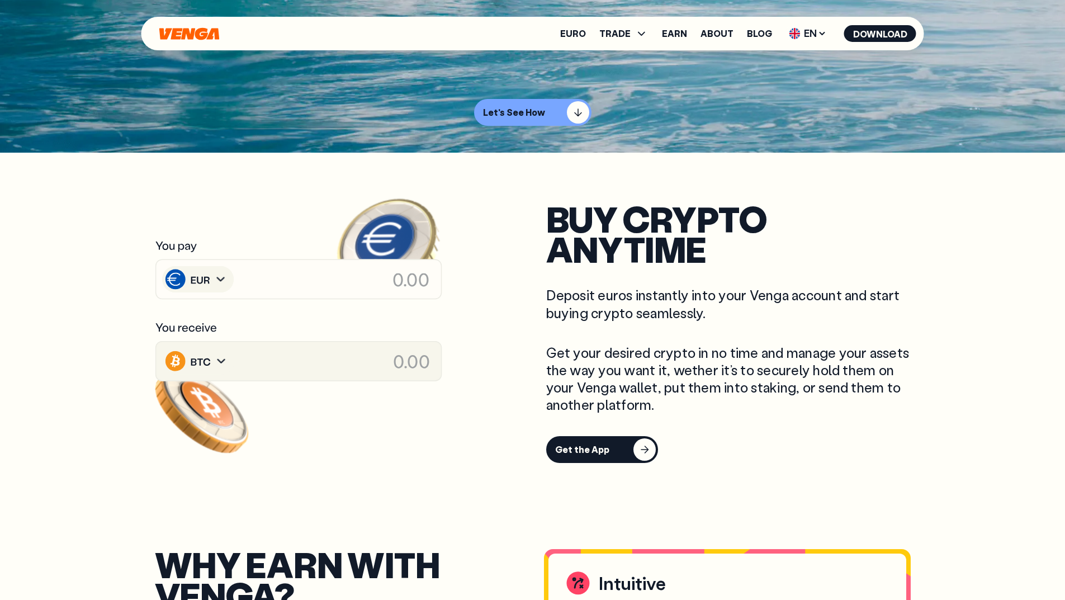
click at [410, 275] on image at bounding box center [419, 271] width 100 height 92
click at [419, 278] on image at bounding box center [419, 271] width 100 height 92
drag, startPoint x: 406, startPoint y: 278, endPoint x: 305, endPoint y: 318, distance: 108.2
click at [404, 280] on image at bounding box center [419, 271] width 100 height 92
click at [217, 361] on image at bounding box center [221, 361] width 20 height 21
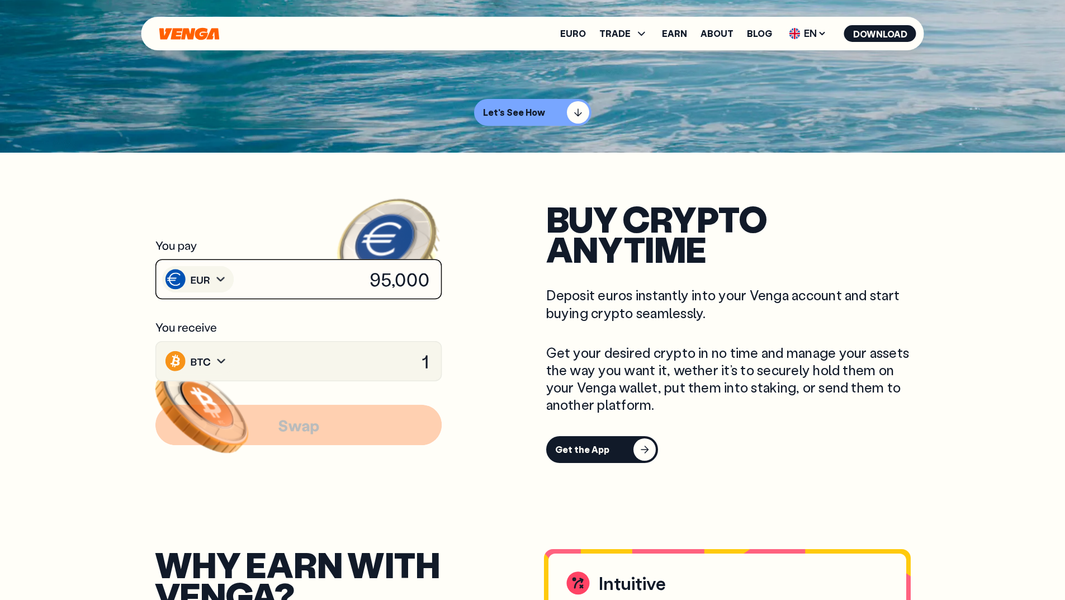
click at [194, 362] on icon at bounding box center [200, 361] width 21 height 13
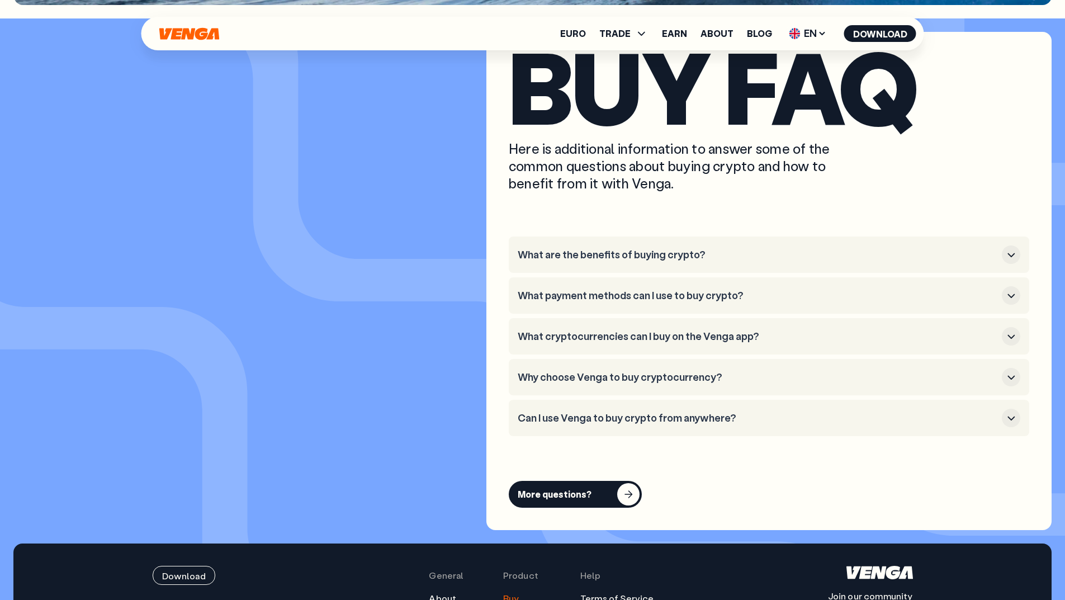
scroll to position [3132, 0]
click at [788, 379] on h3 "Why choose Venga to buy cryptocurrency?" at bounding box center [758, 378] width 480 height 12
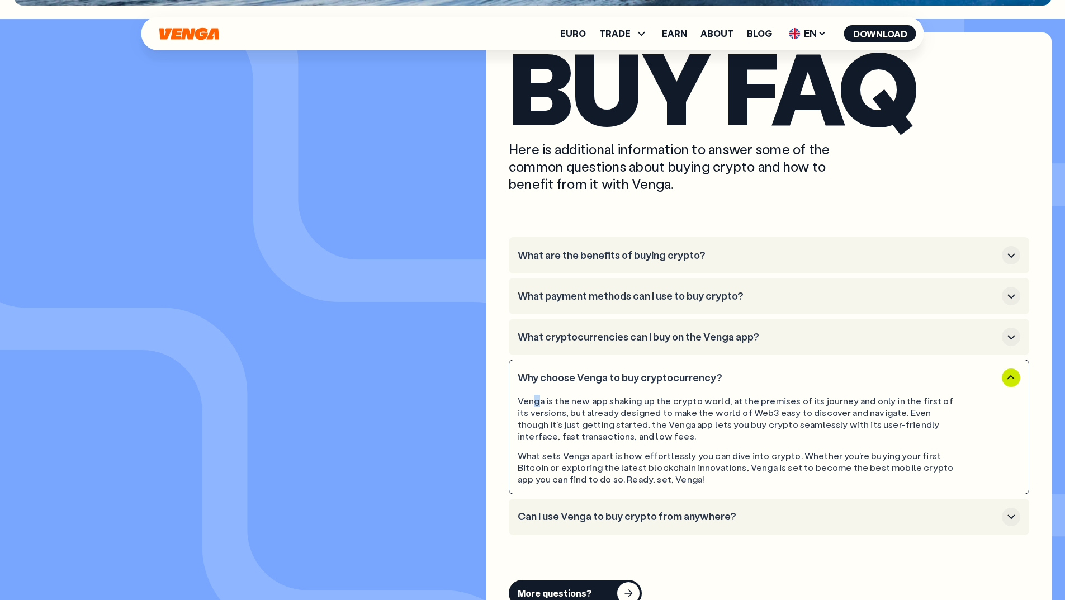
drag, startPoint x: 536, startPoint y: 400, endPoint x: 600, endPoint y: 470, distance: 95.0
click at [537, 397] on div "Venga is the new app shaking up the crypto world, at the premises of its journe…" at bounding box center [738, 418] width 440 height 46
click at [607, 474] on div "What sets Venga apart is how effortlessly you can dive into crypto. Whether you…" at bounding box center [738, 467] width 440 height 35
click at [789, 522] on h3 "Can I use Venga to buy crypto from anywhere?" at bounding box center [758, 517] width 480 height 12
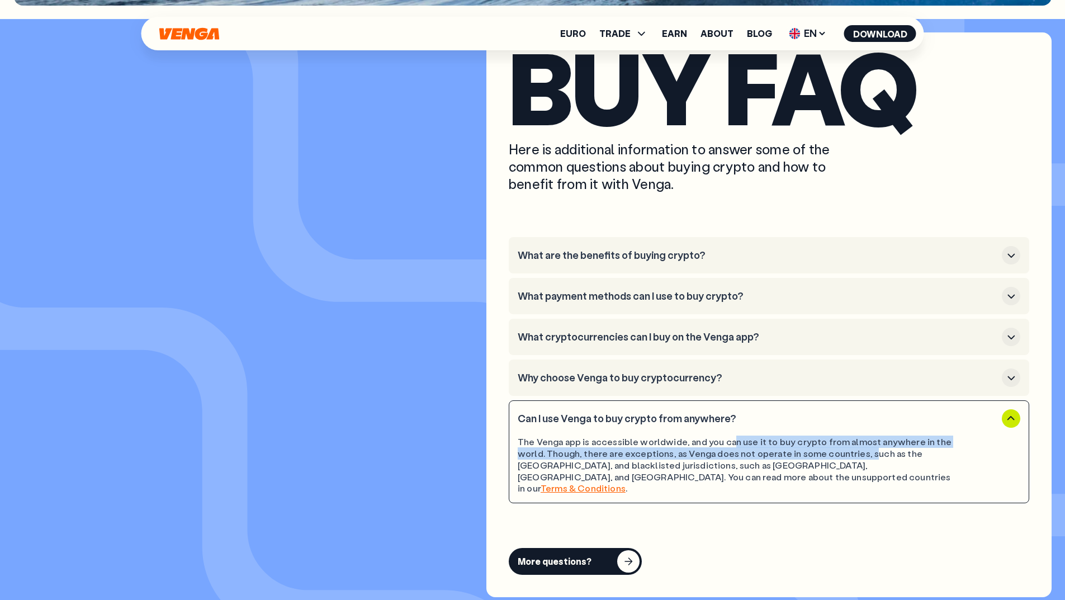
drag, startPoint x: 729, startPoint y: 442, endPoint x: 890, endPoint y: 455, distance: 162.2
click at [888, 455] on div "The Venga app is accessible worldwide, and you can use it to buy crypto from al…" at bounding box center [738, 465] width 440 height 58
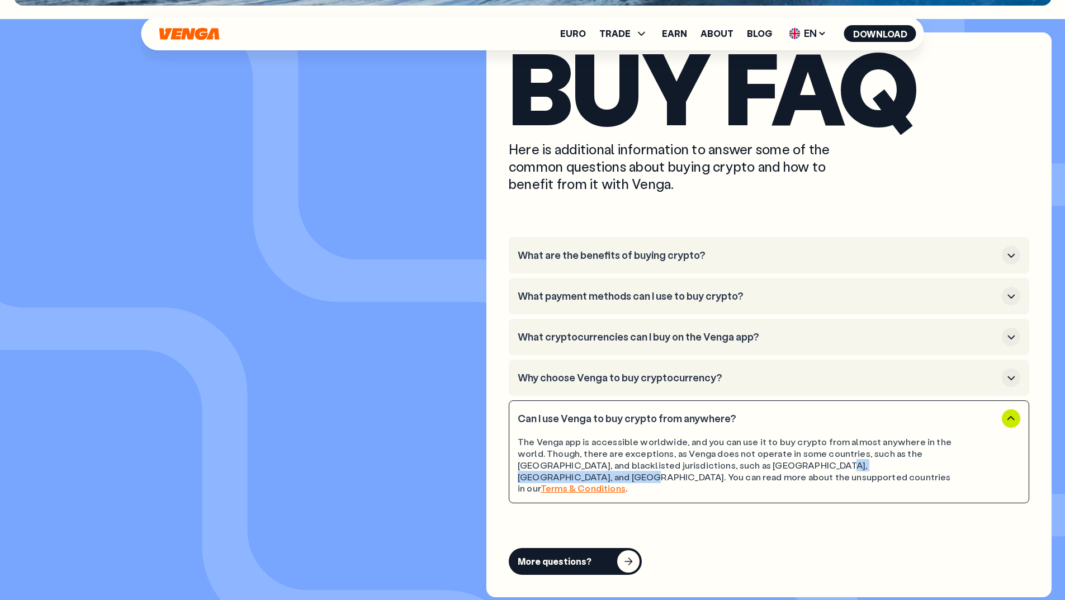
drag, startPoint x: 778, startPoint y: 466, endPoint x: 914, endPoint y: 464, distance: 135.9
click at [914, 464] on div "The Venga app is accessible worldwide, and you can use it to buy crypto from al…" at bounding box center [738, 465] width 440 height 58
drag, startPoint x: 915, startPoint y: 466, endPoint x: 691, endPoint y: 442, distance: 226.1
click at [914, 466] on div "The Venga app is accessible worldwide, and you can use it to buy crypto from al…" at bounding box center [738, 465] width 440 height 58
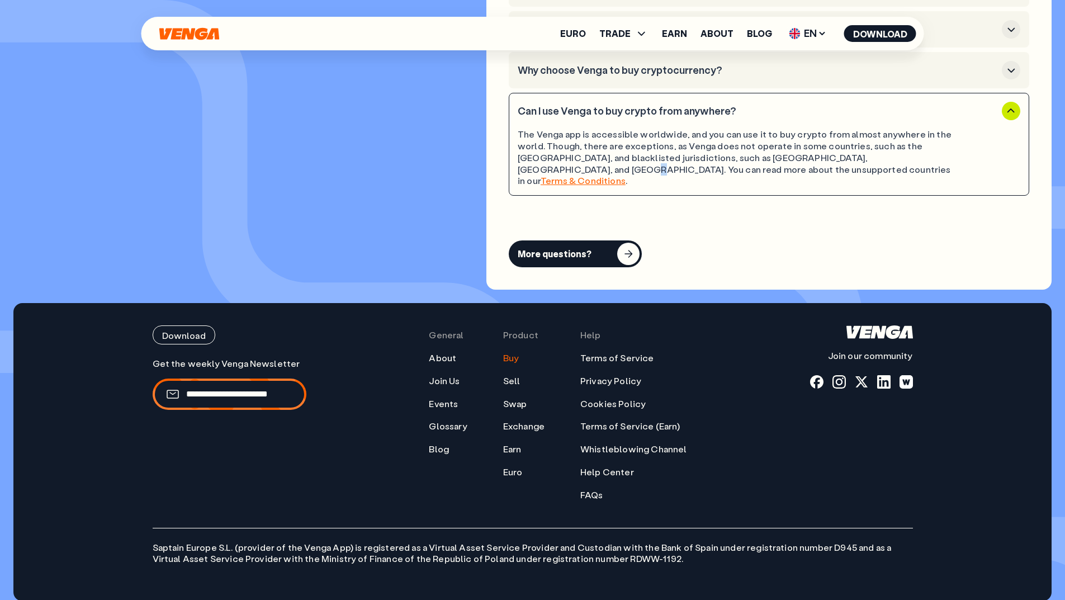
scroll to position [3440, 0]
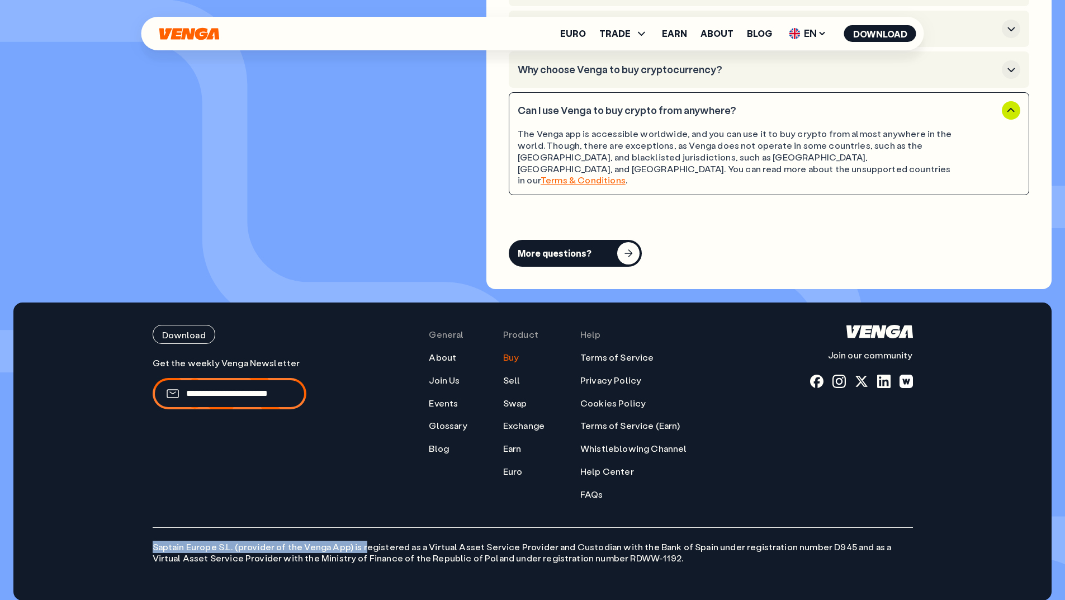
drag, startPoint x: 145, startPoint y: 540, endPoint x: 493, endPoint y: 552, distance: 348.6
click at [407, 540] on div "Download Join our community General About Join Us Events Glossary Blog Product …" at bounding box center [532, 452] width 805 height 298
click at [500, 552] on p "Saptain Europe S.L. (provider of the Venga App) is registered as a Virtual Asse…" at bounding box center [533, 545] width 761 height 37
click at [858, 375] on div at bounding box center [861, 381] width 13 height 13
click at [845, 375] on div at bounding box center [839, 381] width 13 height 13
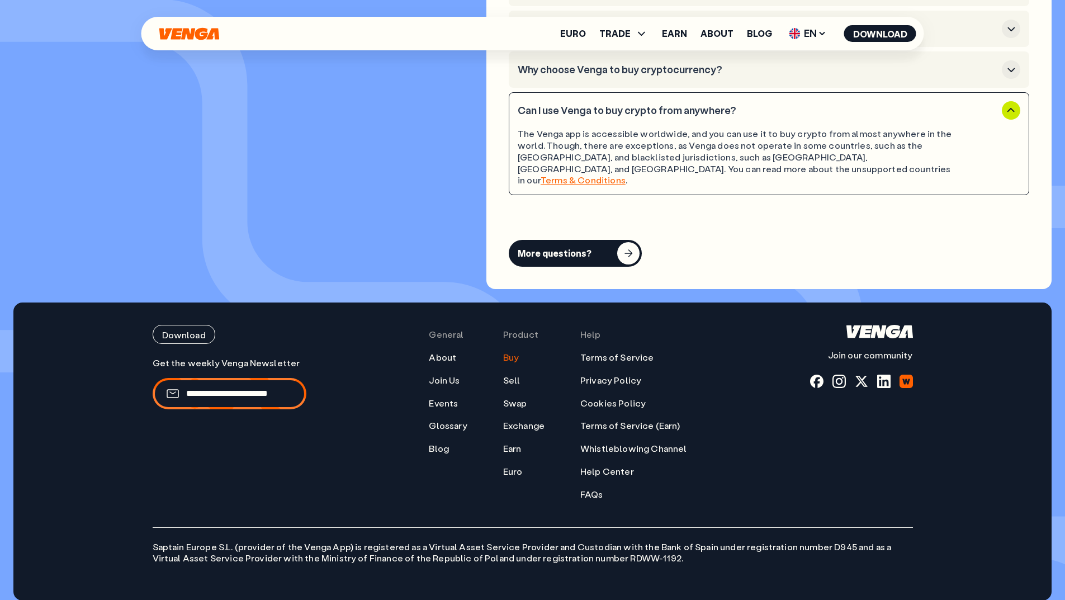
click at [905, 375] on div at bounding box center [906, 381] width 13 height 13
click at [456, 352] on link "About" at bounding box center [442, 358] width 27 height 12
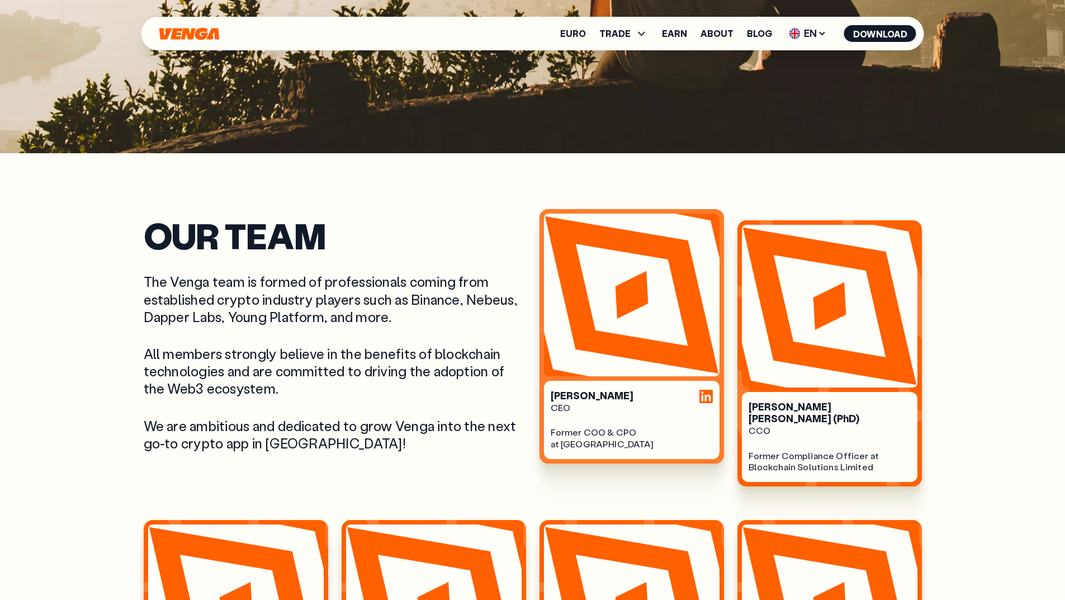
scroll to position [447, 0]
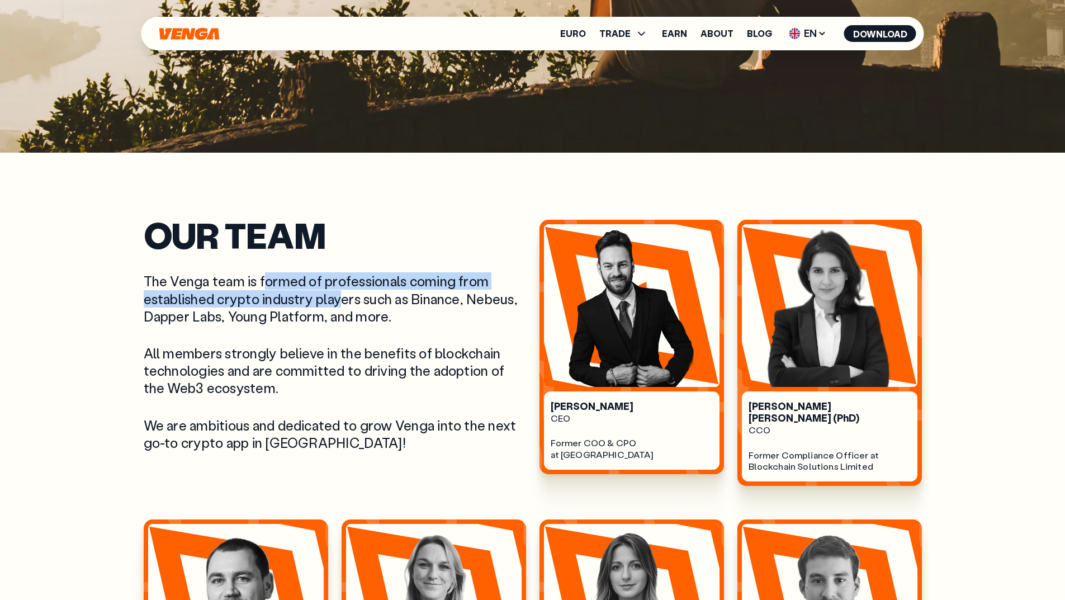
drag, startPoint x: 251, startPoint y: 290, endPoint x: 346, endPoint y: 292, distance: 95.1
click at [346, 292] on p "The Venga team is formed of professionals coming from established crypto indust…" at bounding box center [335, 298] width 383 height 53
click at [380, 315] on p "The Venga team is formed of professionals coming from established crypto indust…" at bounding box center [335, 298] width 383 height 53
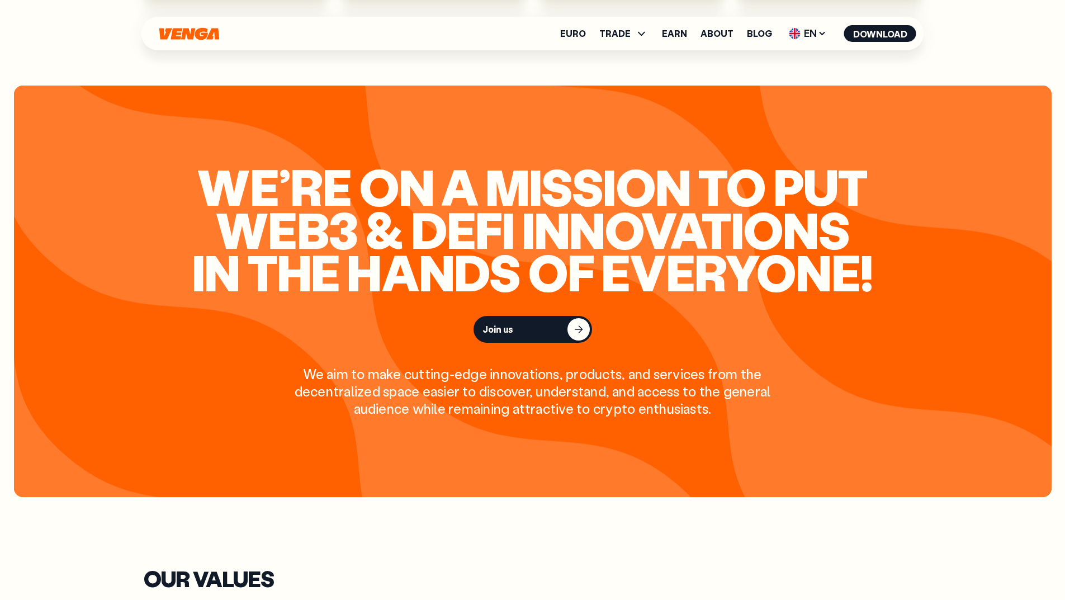
scroll to position [1230, 0]
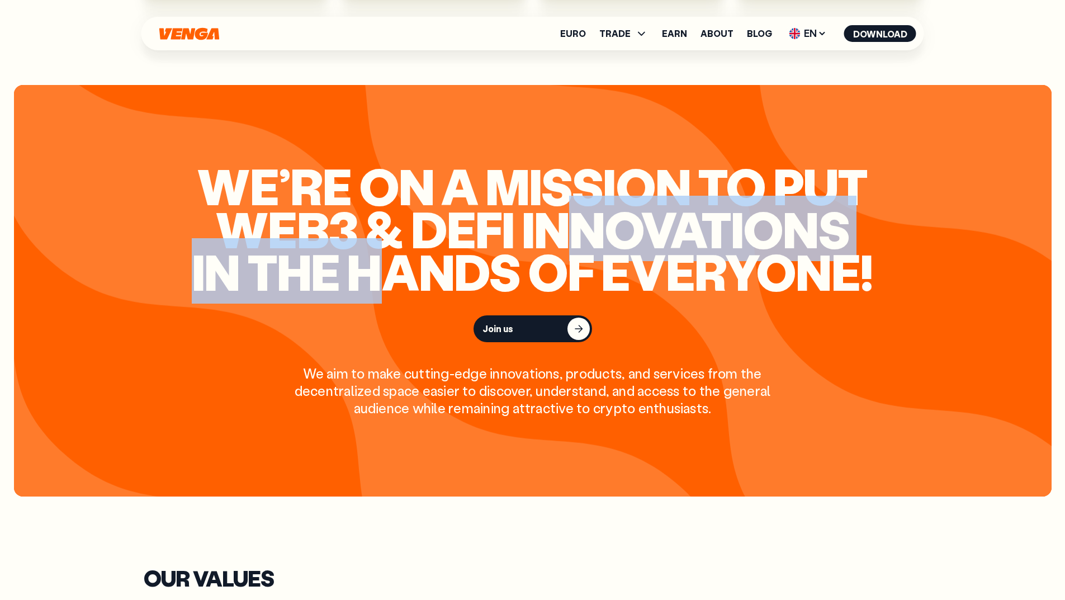
drag, startPoint x: 540, startPoint y: 218, endPoint x: 517, endPoint y: 261, distance: 48.0
click at [389, 261] on h2 "We’re on a mission to put Web3 & Defi innovations in the hands of everyone!" at bounding box center [533, 228] width 688 height 129
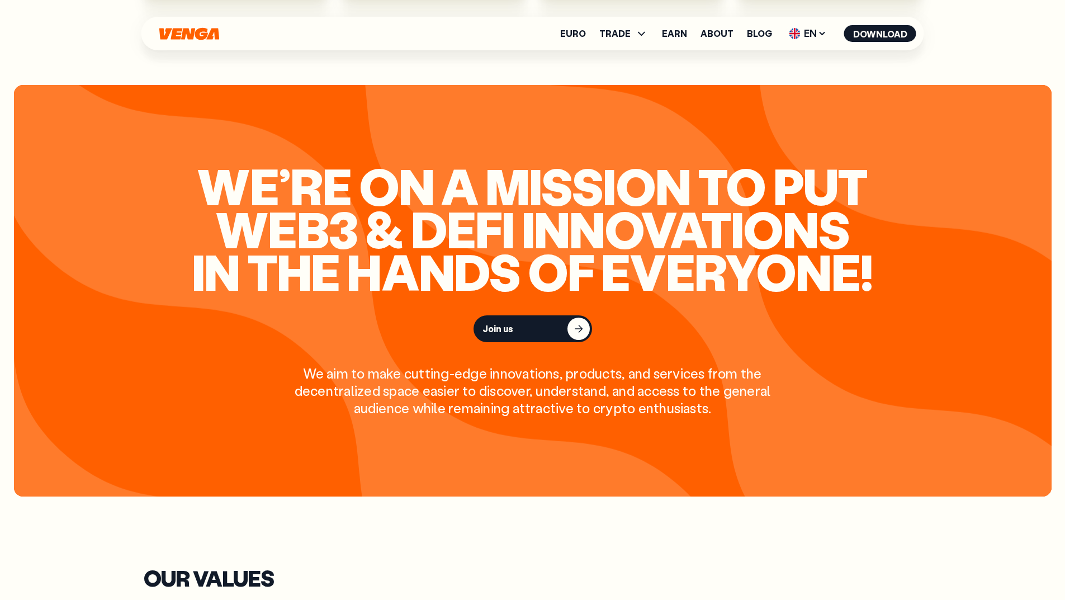
click at [759, 261] on h2 "We’re on a mission to put Web3 & Defi innovations in the hands of everyone!" at bounding box center [533, 228] width 688 height 129
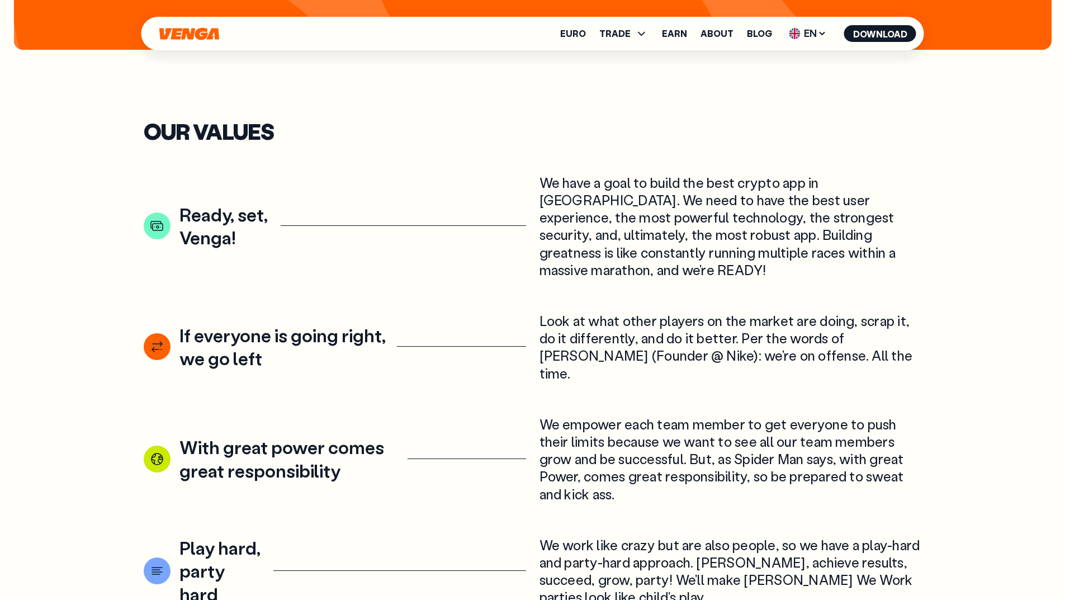
scroll to position [1678, 0]
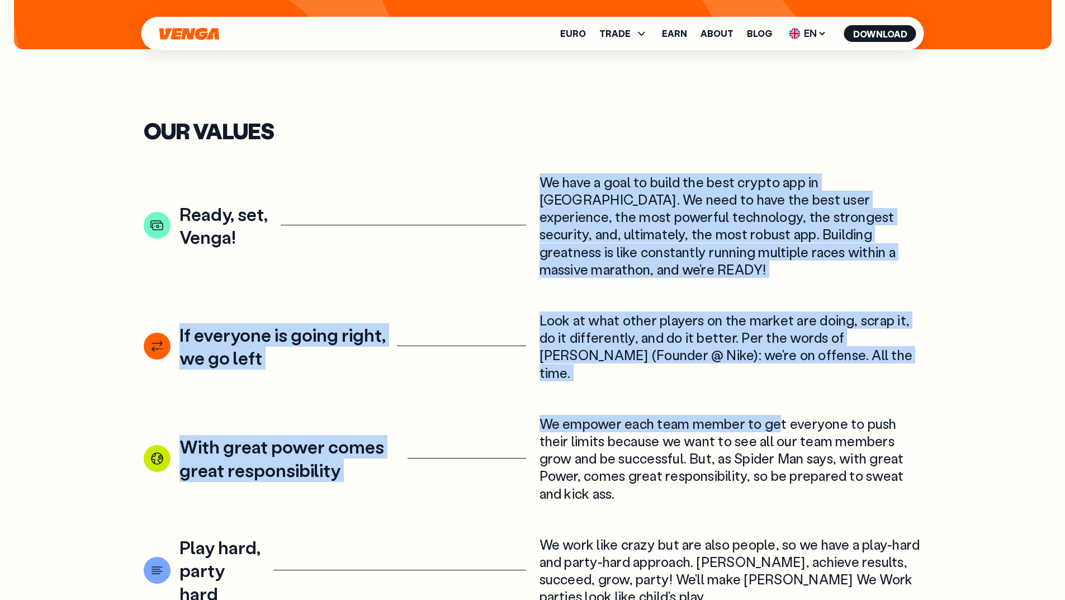
drag, startPoint x: 452, startPoint y: 177, endPoint x: 780, endPoint y: 381, distance: 386.4
click at [780, 381] on div "Ready, set, Venga! We have a goal to build the best crypto app in [GEOGRAPHIC_D…" at bounding box center [533, 389] width 778 height 432
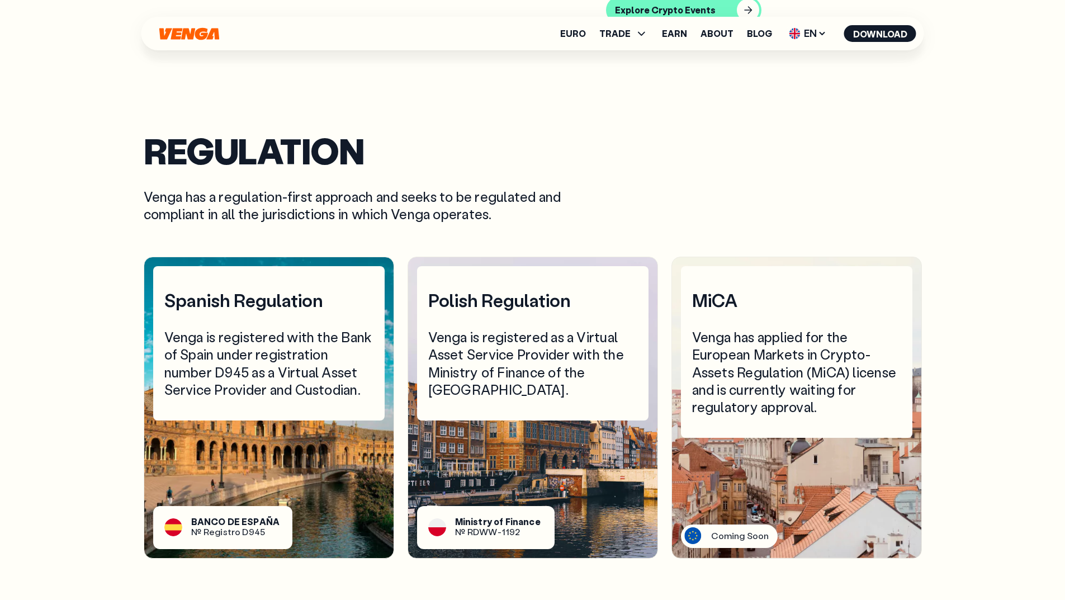
scroll to position [3691, 0]
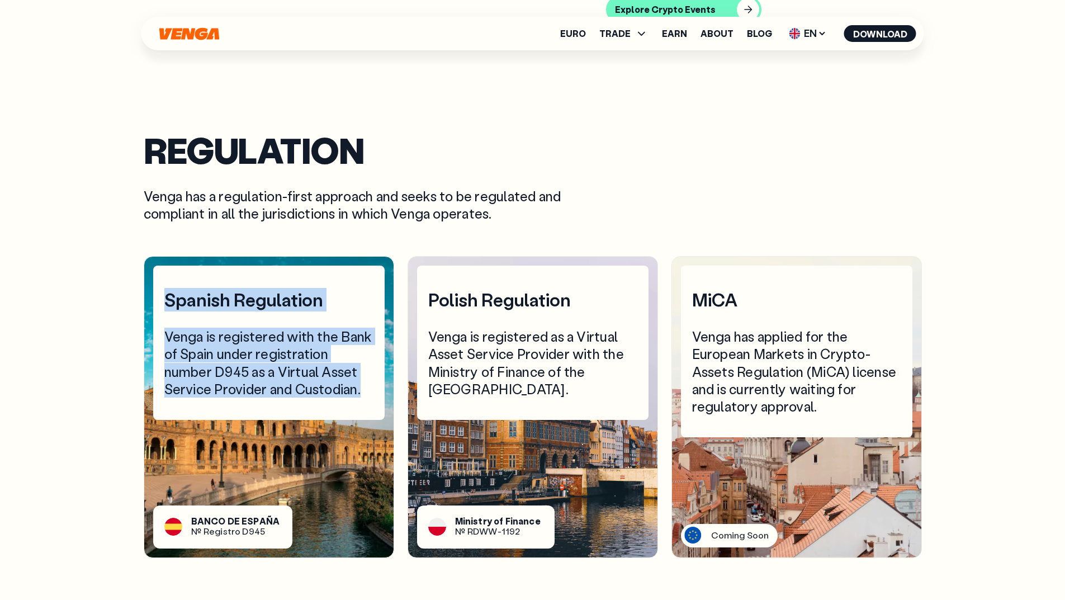
drag, startPoint x: 365, startPoint y: 376, endPoint x: 166, endPoint y: 289, distance: 217.1
click at [166, 289] on div "Spanish Regulation Venga is registered with the Bank of Spain under registratio…" at bounding box center [269, 343] width 232 height 154
drag, startPoint x: 424, startPoint y: 320, endPoint x: 574, endPoint y: 375, distance: 158.9
click at [574, 375] on div "Polish Regulation Venga is registered as a Virtual Asset Service Provider with …" at bounding box center [533, 343] width 232 height 154
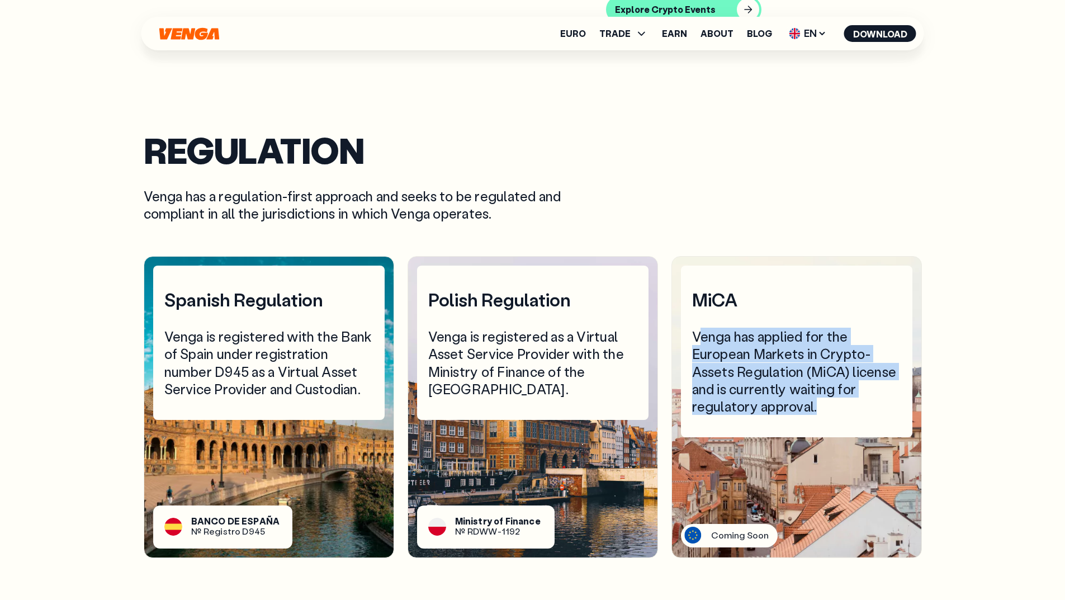
drag, startPoint x: 701, startPoint y: 322, endPoint x: 830, endPoint y: 386, distance: 144.6
click at [830, 386] on div "Venga has applied for the European Markets in Crypto-Assets Regulation (MiCA) l…" at bounding box center [796, 371] width 209 height 87
click at [802, 392] on div "Venga has applied for the European Markets in Crypto-Assets Regulation (MiCA) l…" at bounding box center [796, 371] width 209 height 87
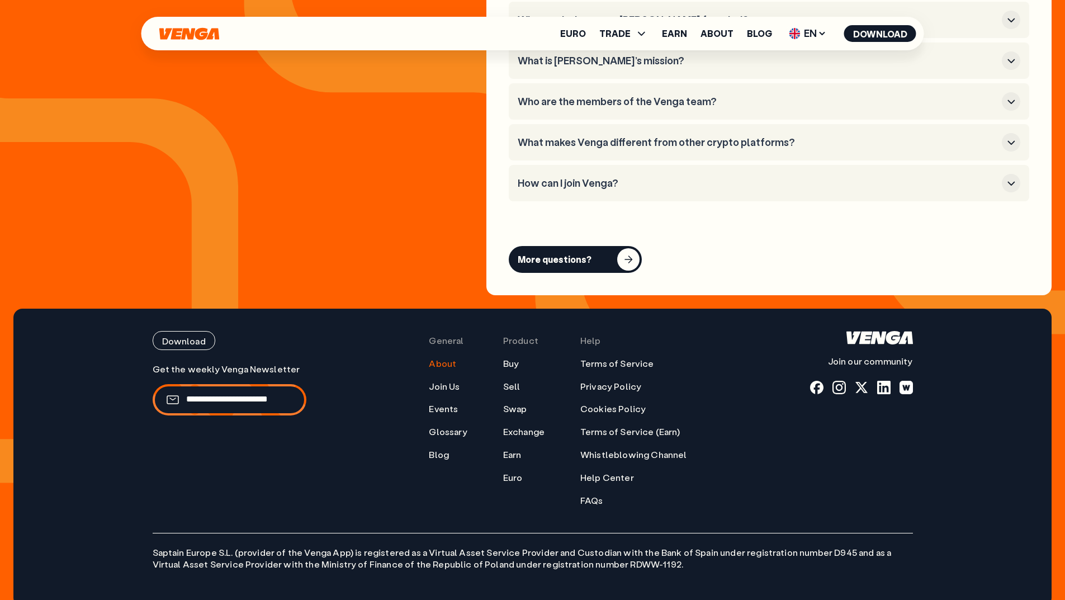
scroll to position [4494, 0]
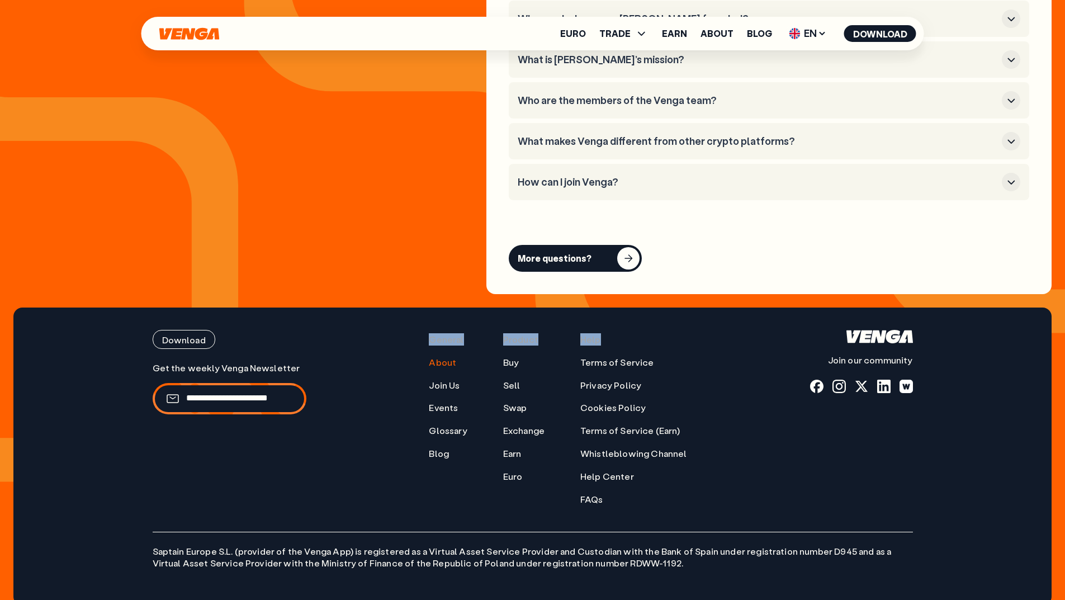
drag, startPoint x: 938, startPoint y: 469, endPoint x: 908, endPoint y: 232, distance: 239.1
click at [272, 202] on div "FAQ Get to know more about Venga, our story, our mission and what makes us diff…" at bounding box center [532, 208] width 1065 height 817
click at [961, 532] on footer "Download Join our community General About Join Us Events Glossary Blog Product …" at bounding box center [532, 457] width 1038 height 298
click at [617, 471] on link "Help Center" at bounding box center [607, 477] width 54 height 12
